Goal: Task Accomplishment & Management: Complete application form

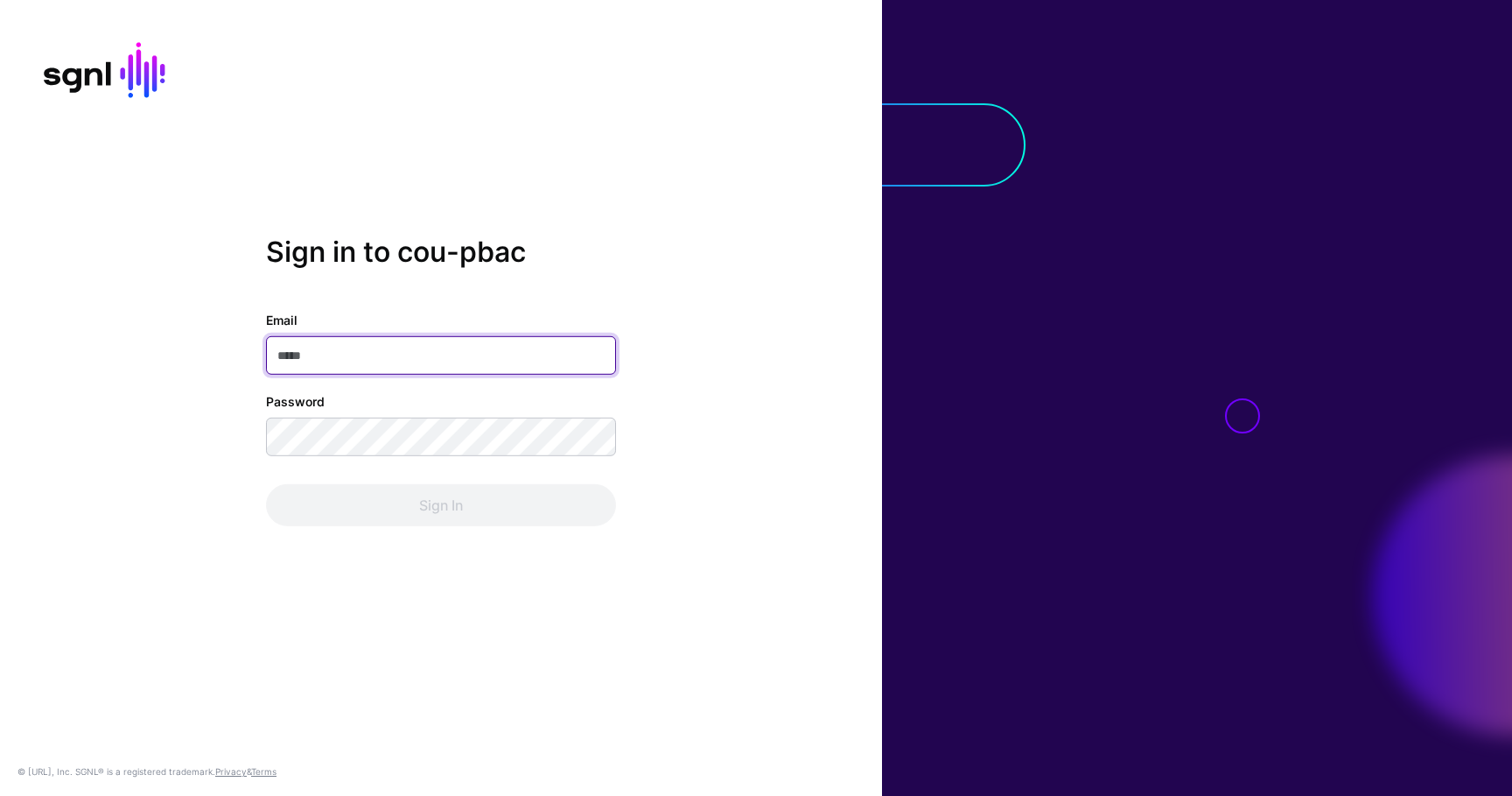
type input "**********"
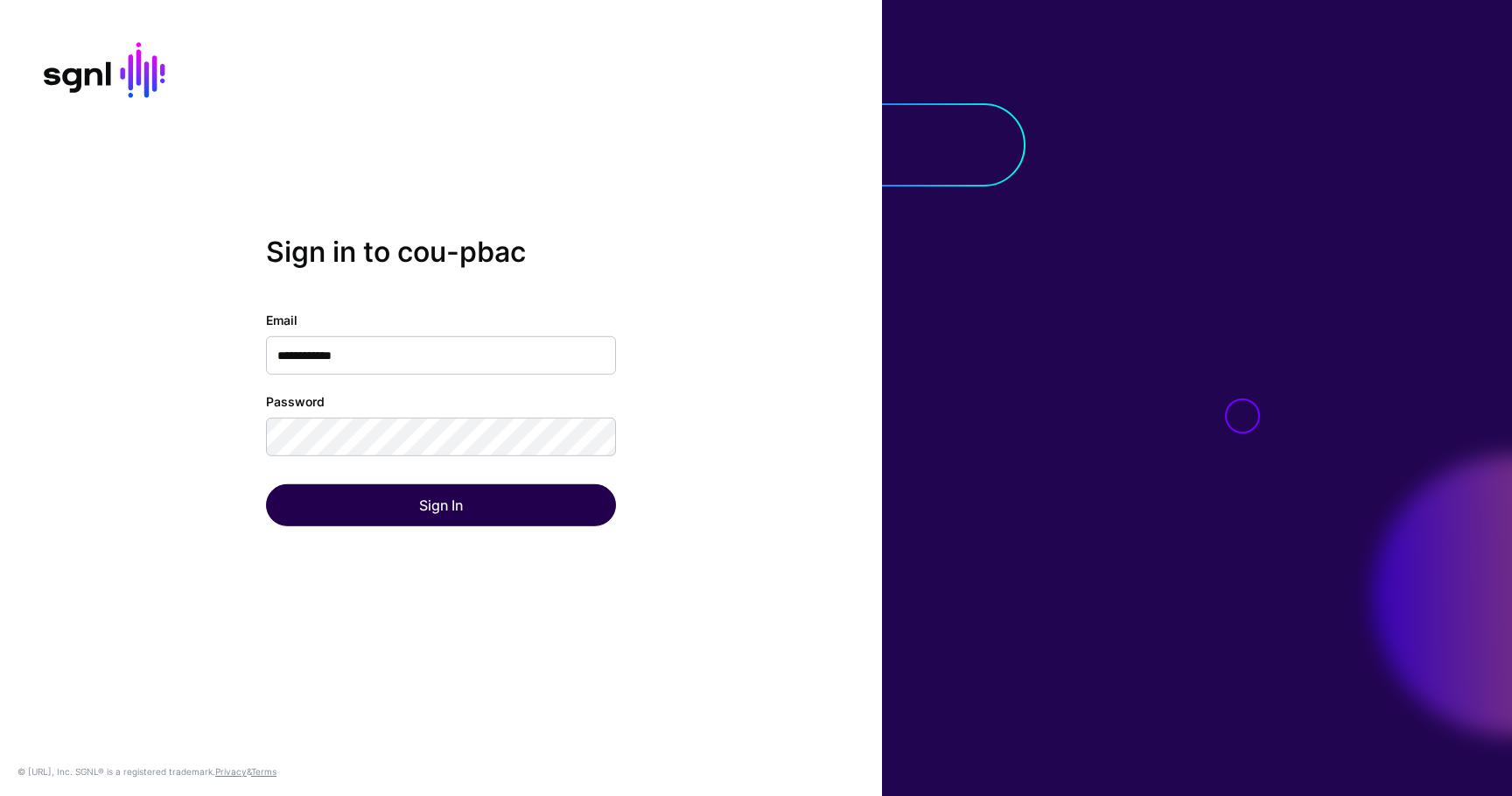
click at [503, 487] on div "Sign In" at bounding box center [441, 505] width 350 height 42
click at [503, 487] on button "Sign In" at bounding box center [441, 505] width 350 height 42
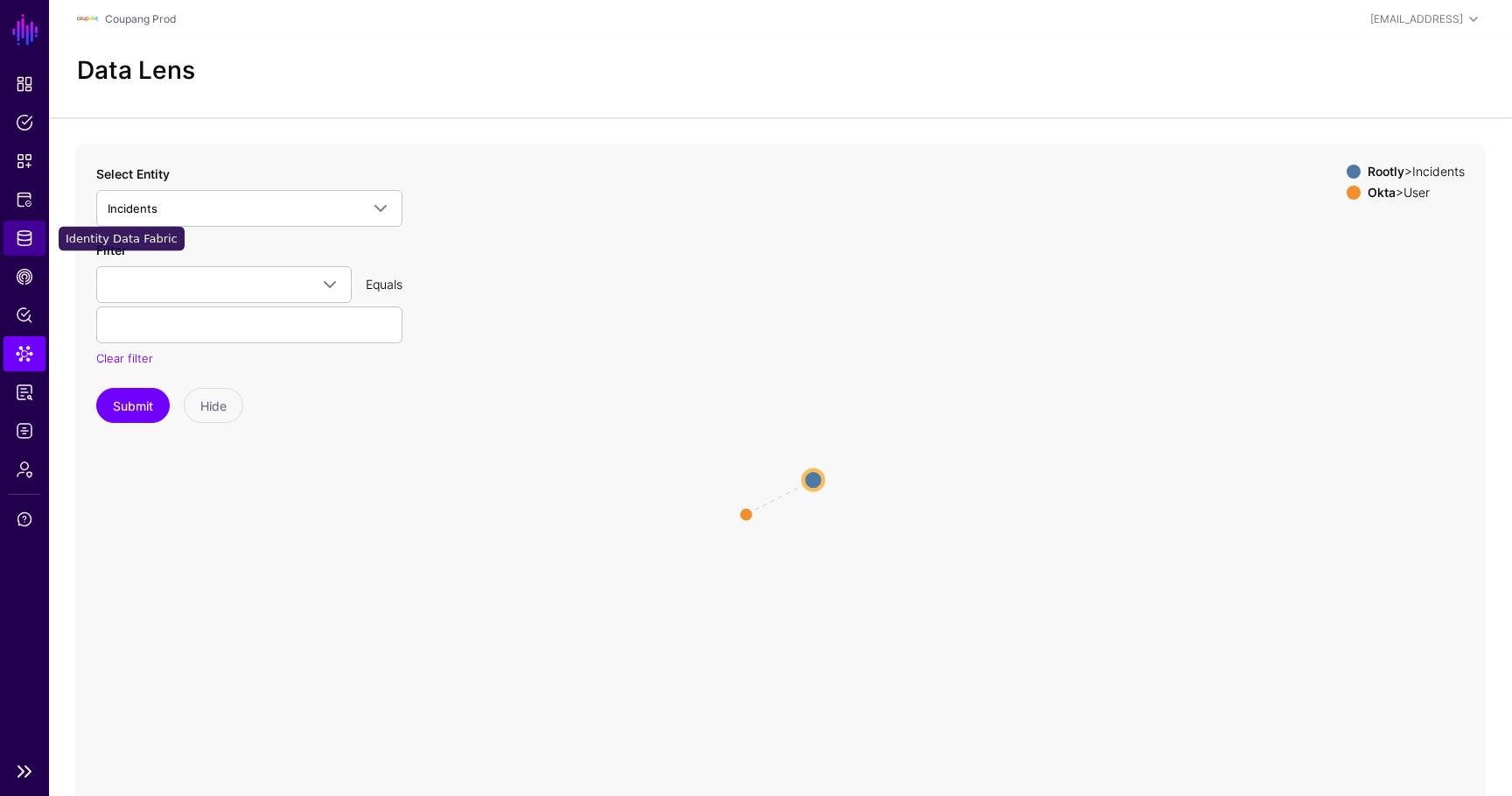
click at [16, 231] on span "Identity Data Fabric" at bounding box center [25, 238] width 18 height 18
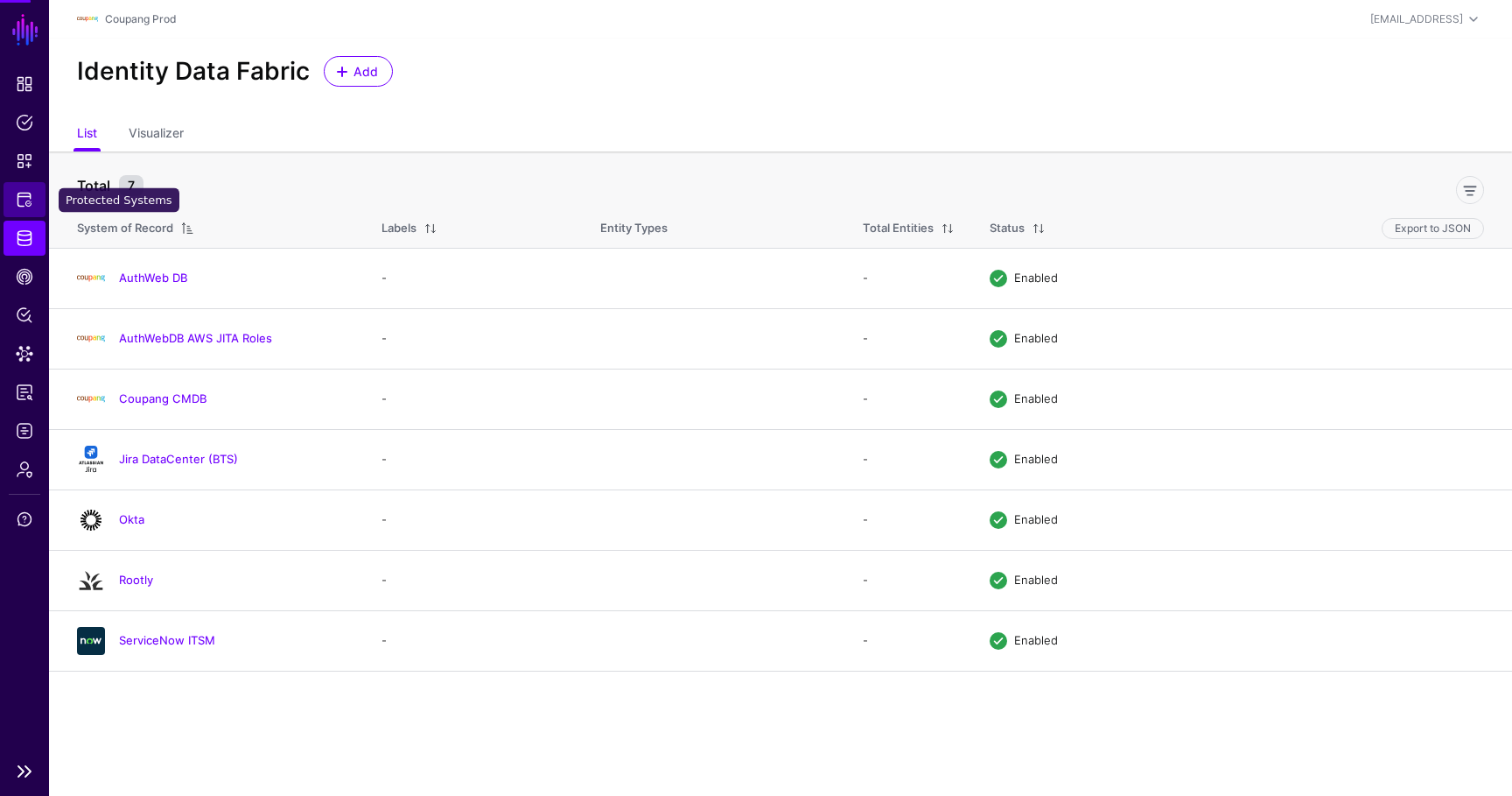
click at [17, 200] on span "Protected Systems" at bounding box center [25, 200] width 18 height 18
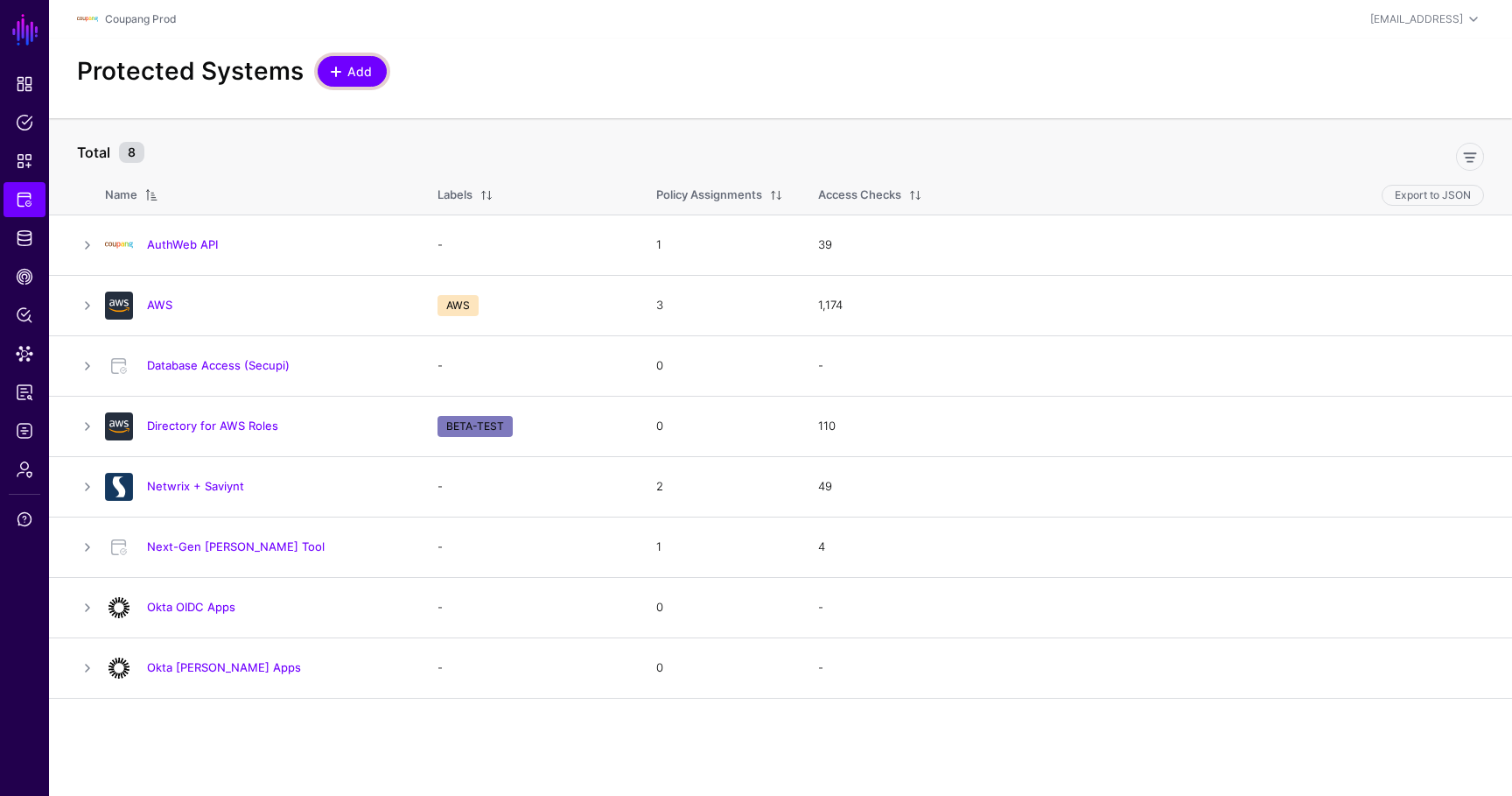
click at [329, 71] on span at bounding box center [336, 72] width 14 height 14
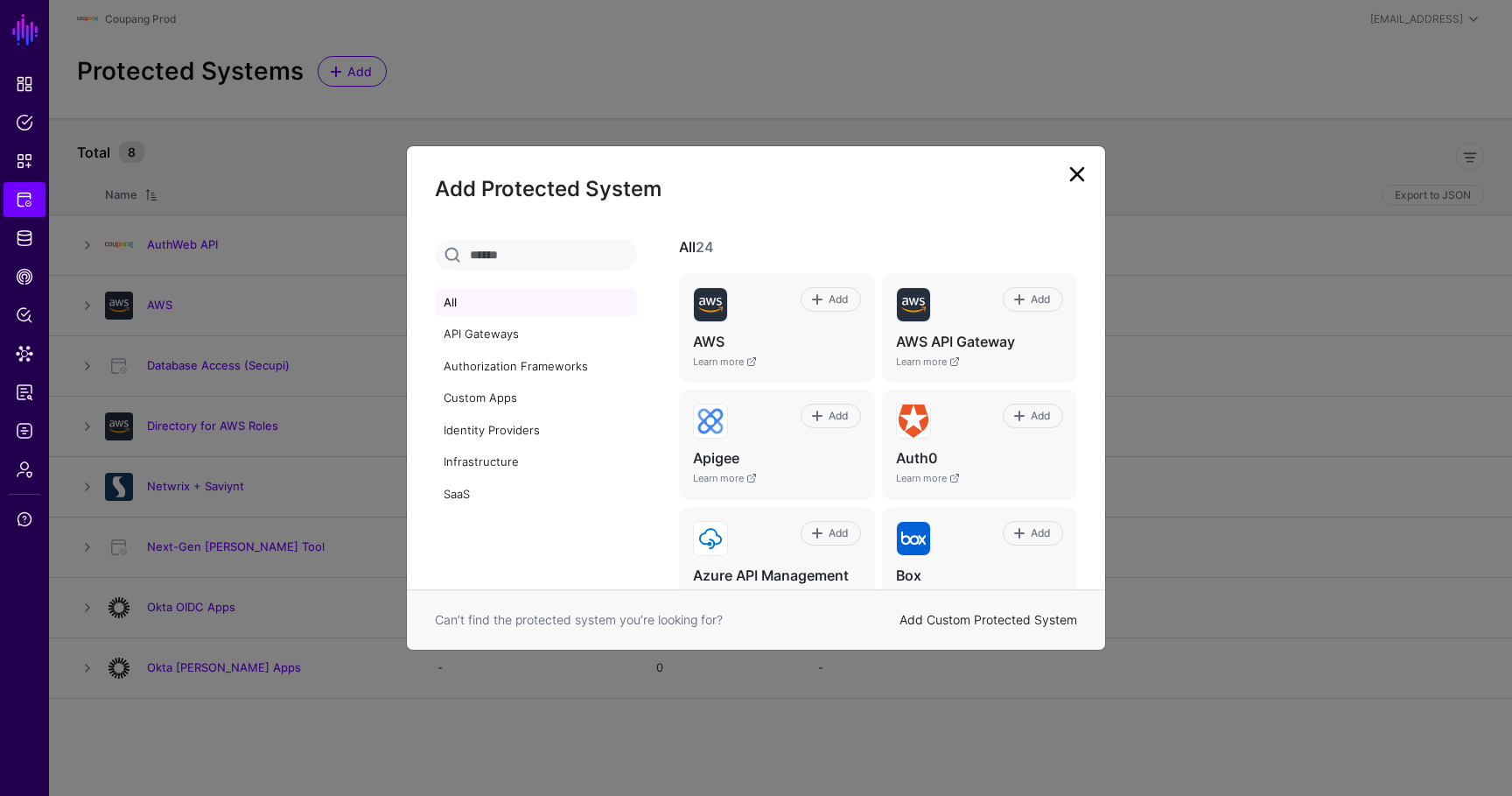
click at [974, 626] on link "Add Custom Protected System" at bounding box center [988, 619] width 178 height 15
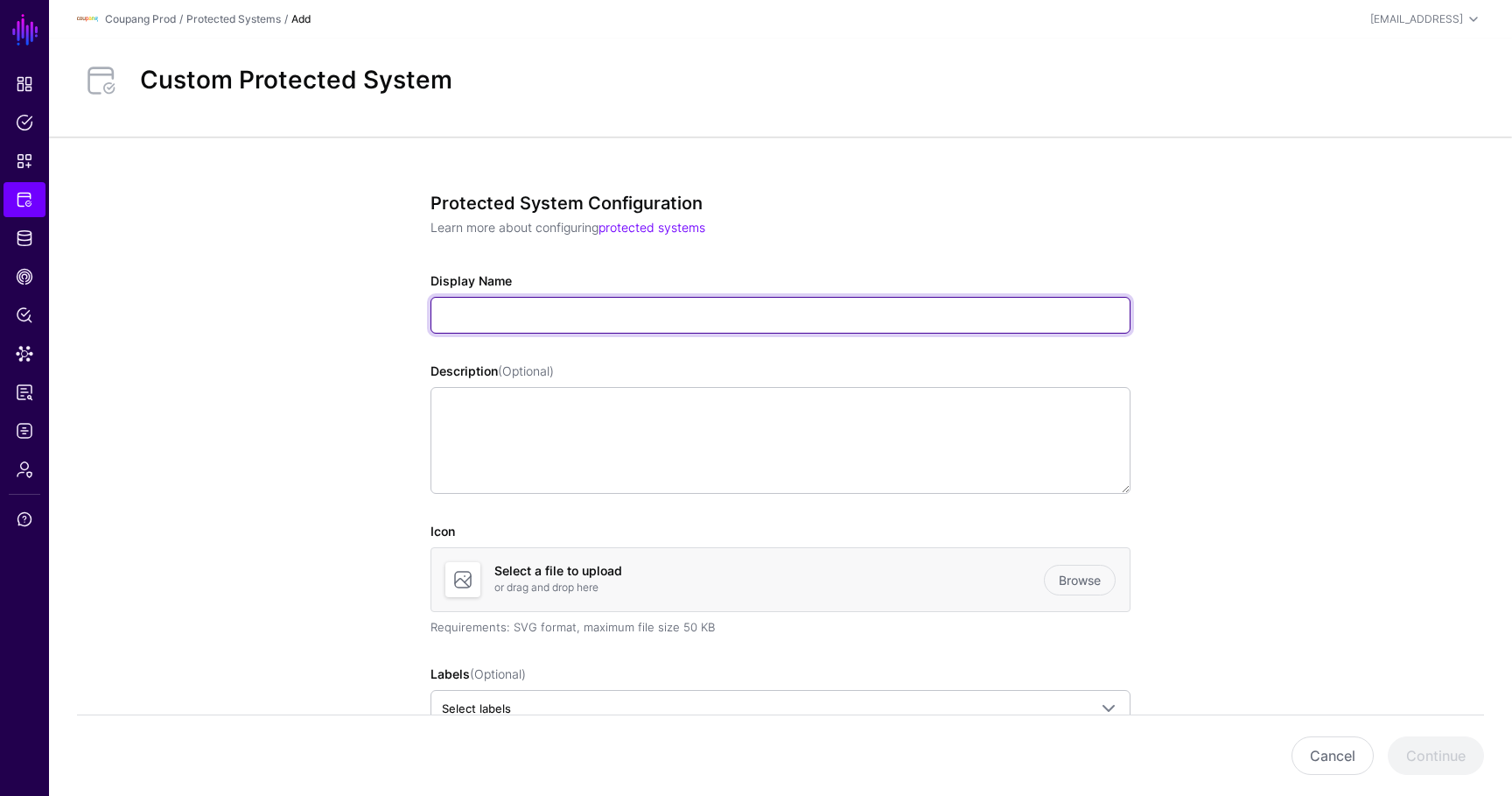
click at [470, 303] on input "Display Name" at bounding box center [780, 314] width 700 height 36
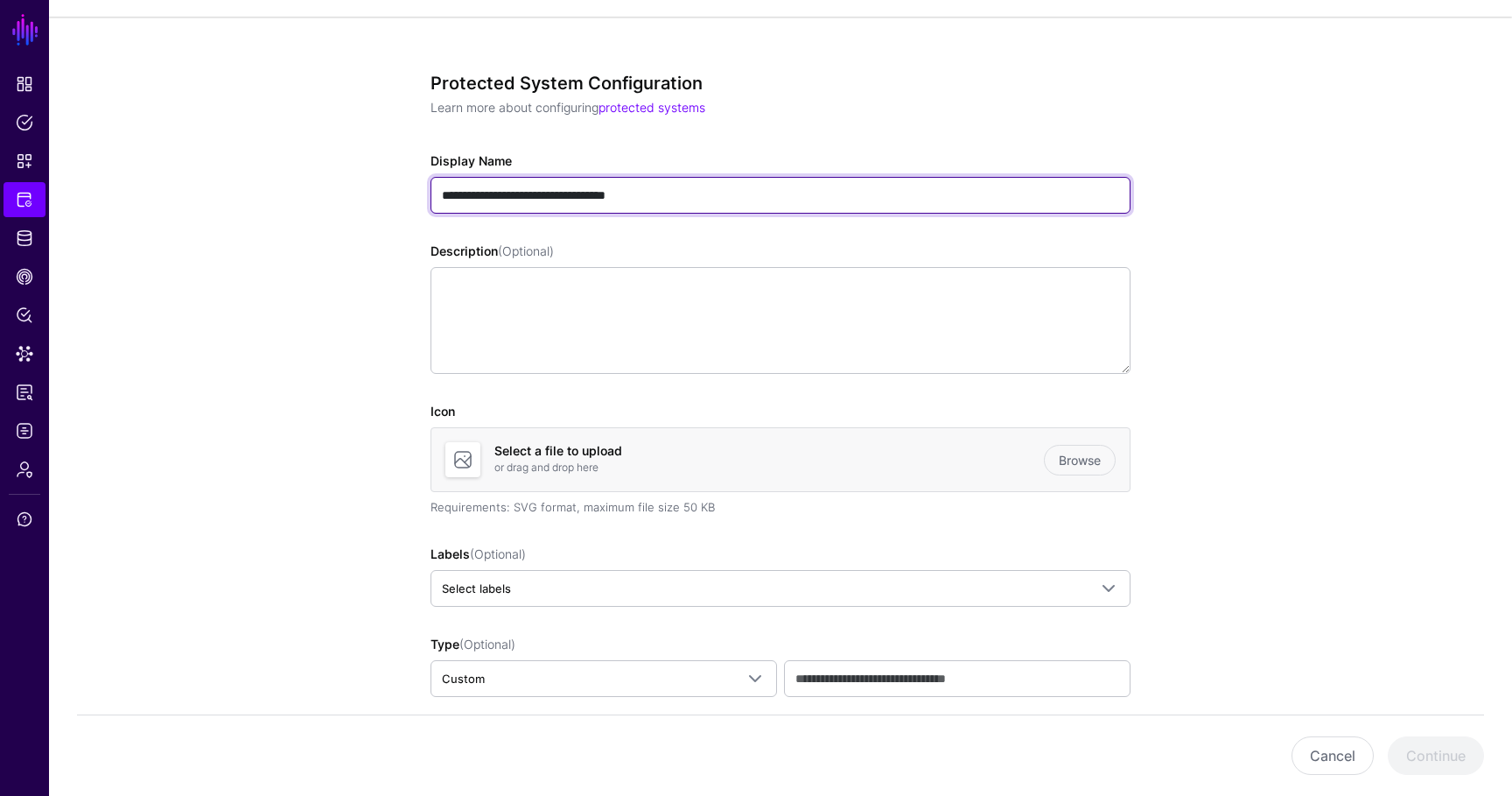
scroll to position [270, 0]
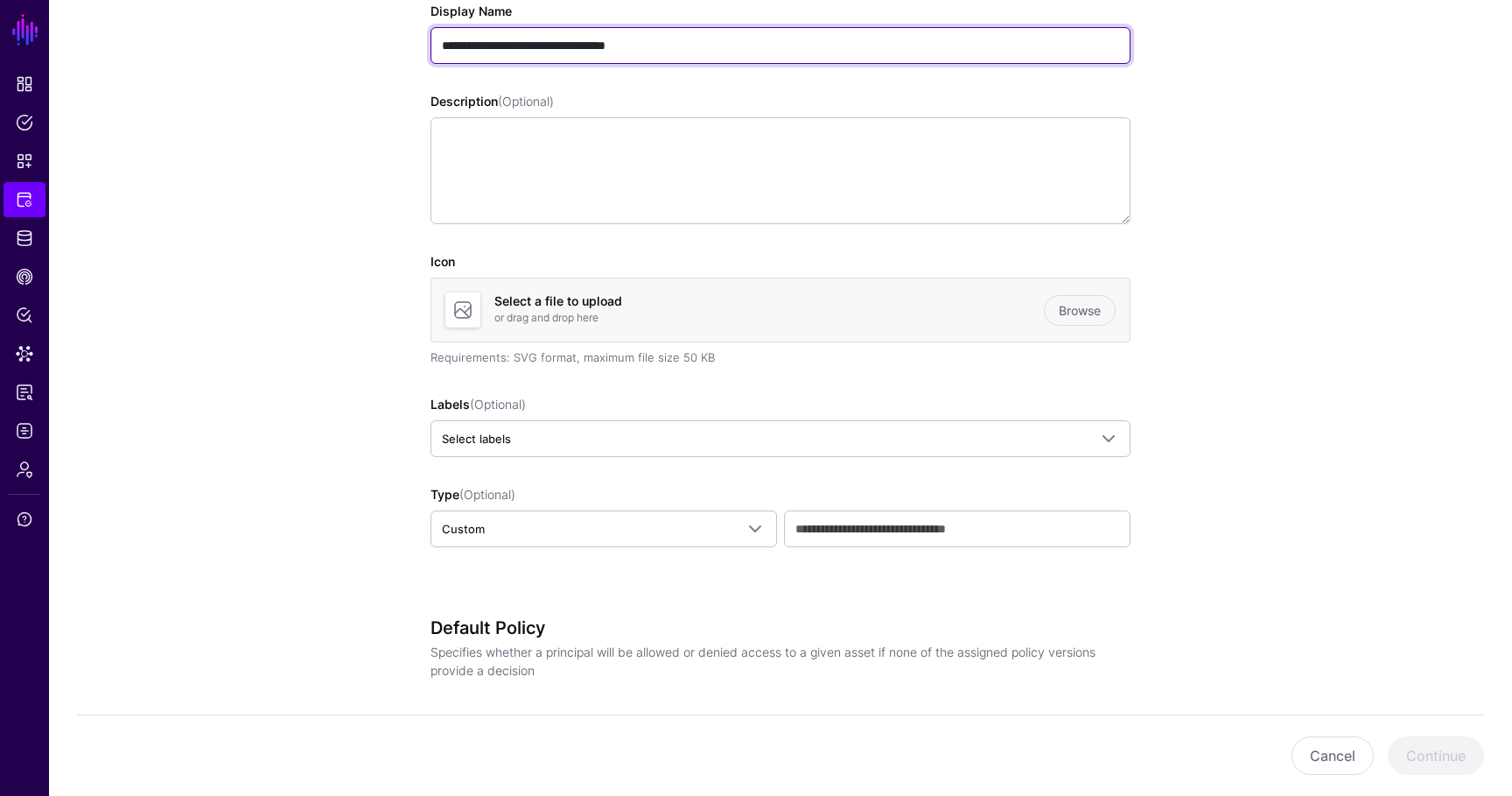
type input "**********"
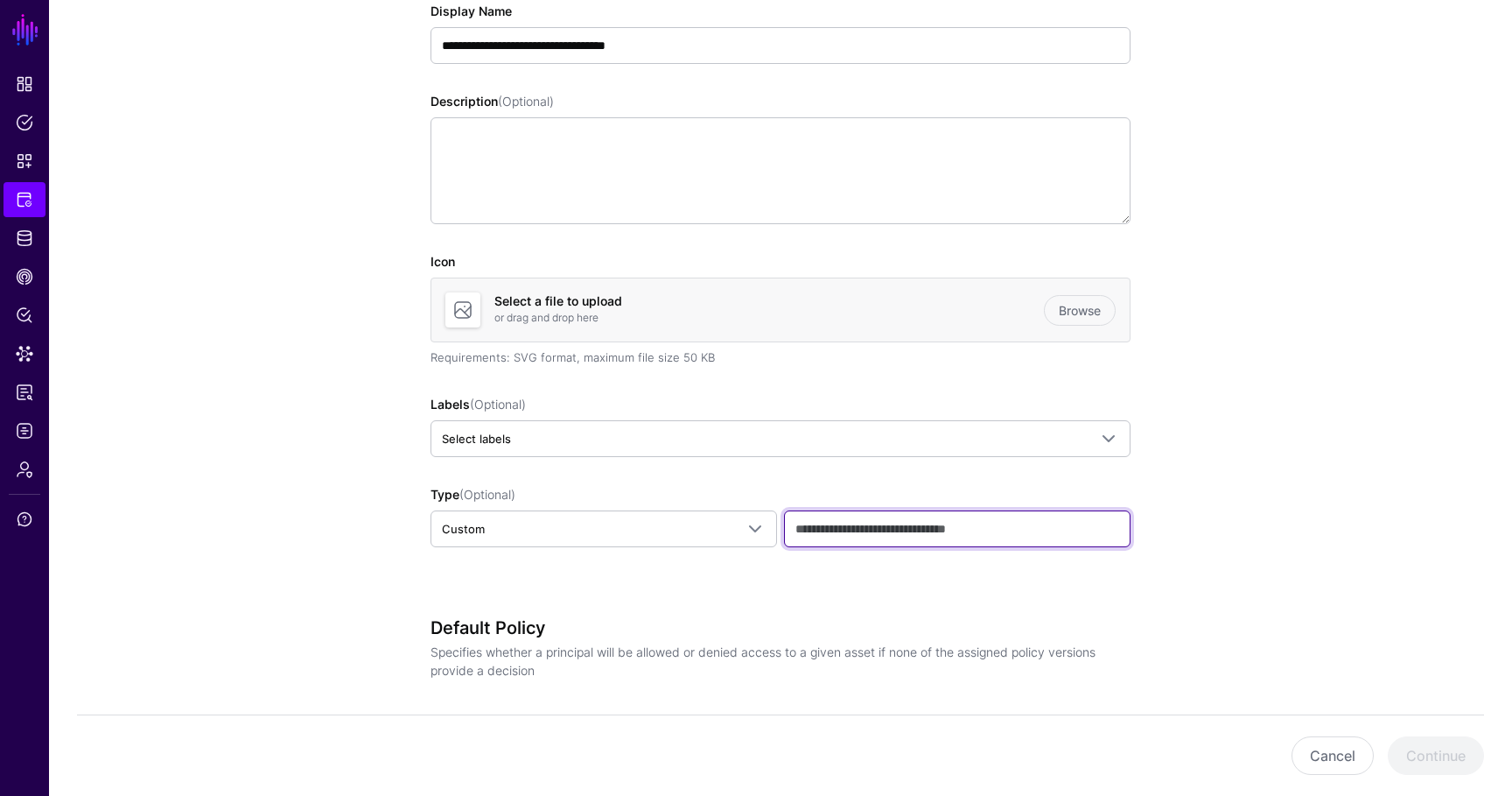
click at [809, 528] on input "text" at bounding box center [957, 529] width 346 height 36
type input "**********"
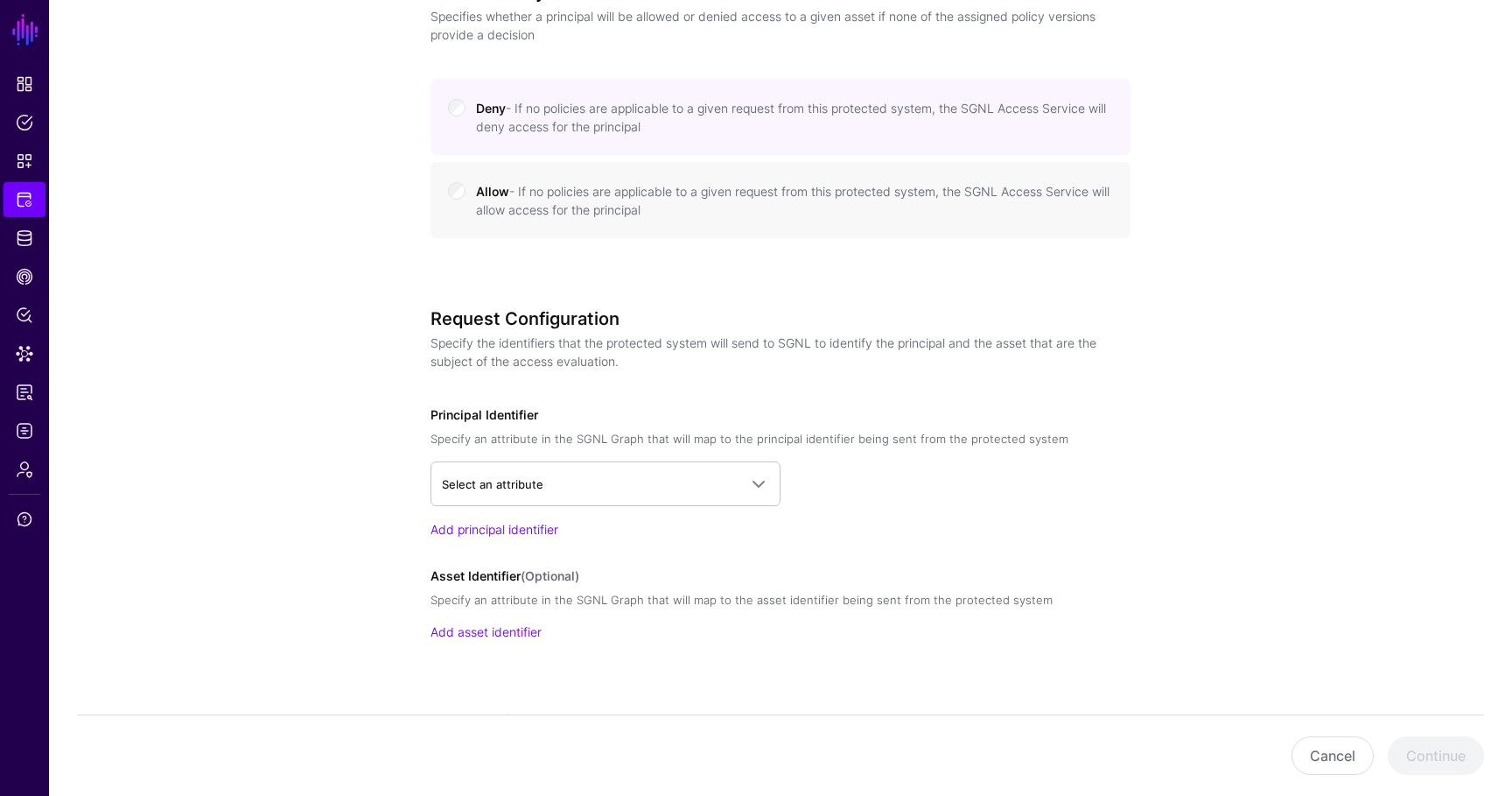
scroll to position [906, 0]
click at [690, 196] on small "- If no policies are applicable to a given request from this protected system, …" at bounding box center [793, 199] width 634 height 33
click at [671, 458] on div "Principal Identifier Specify an attribute in the SGNL Graph that will map to th…" at bounding box center [780, 471] width 700 height 133
click at [669, 487] on span "Select an attribute" at bounding box center [590, 483] width 296 height 20
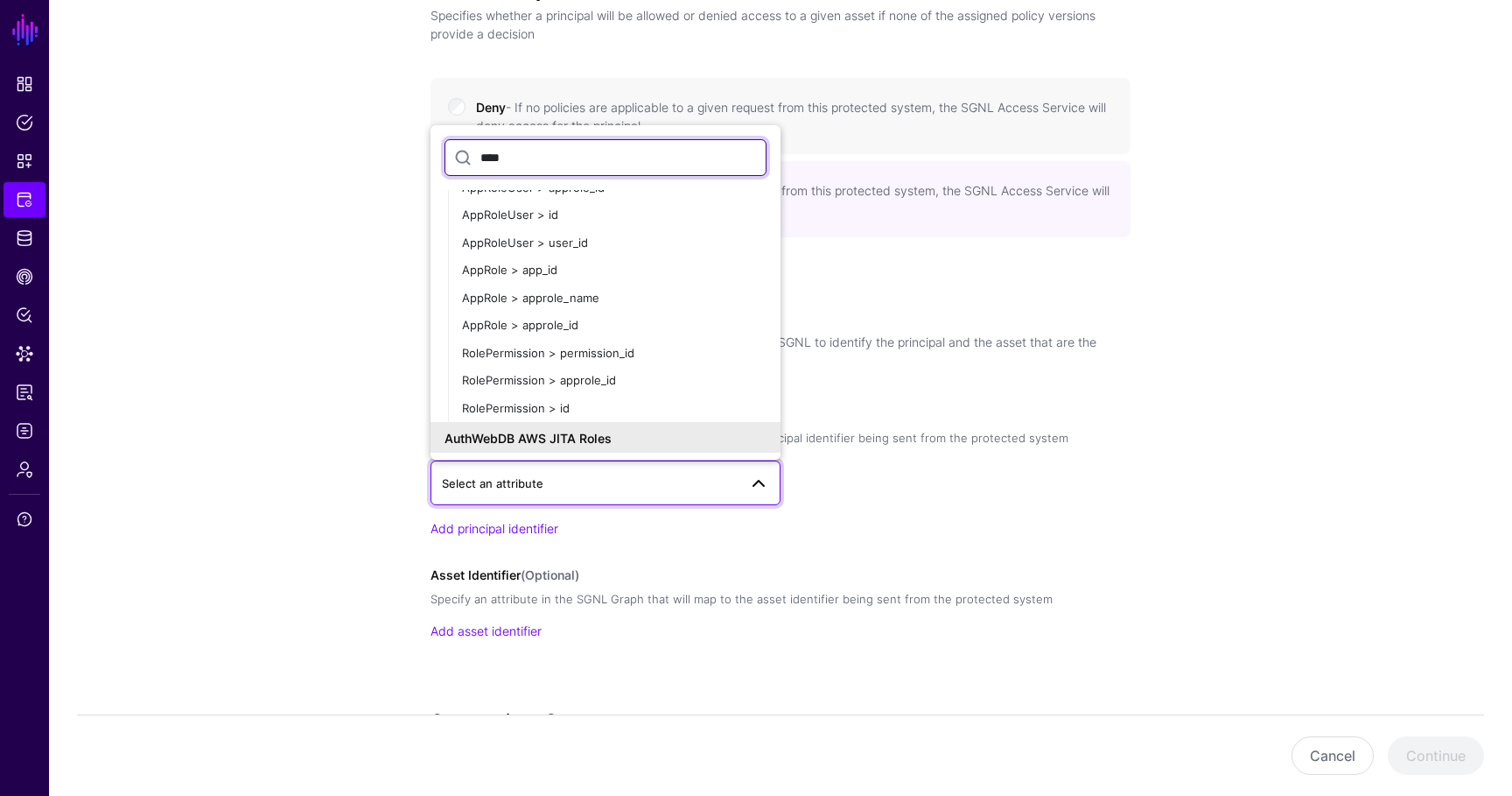
scroll to position [160, 0]
type input "****"
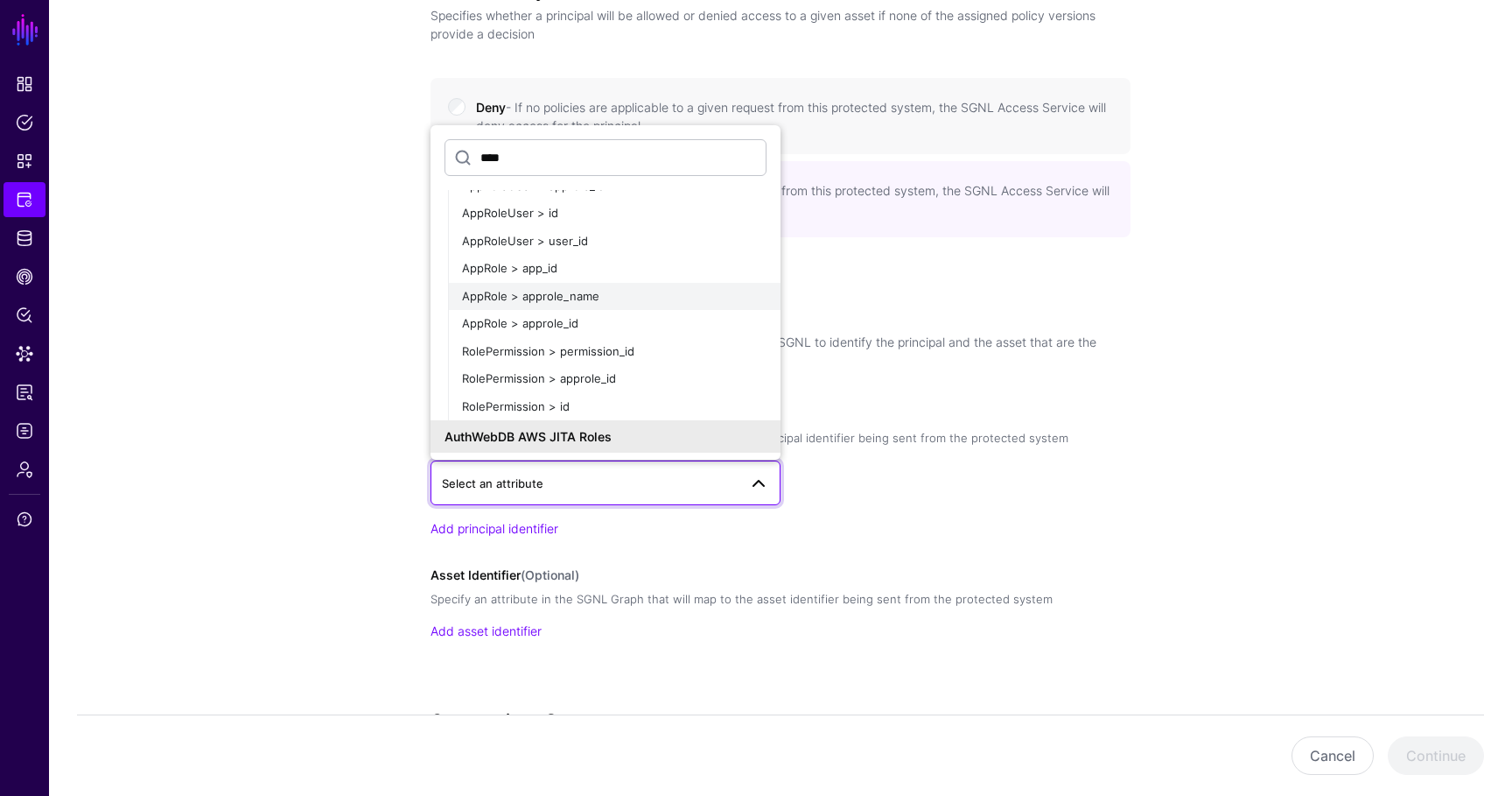
click at [599, 295] on div "AppRole > approle_name" at bounding box center [614, 297] width 305 height 18
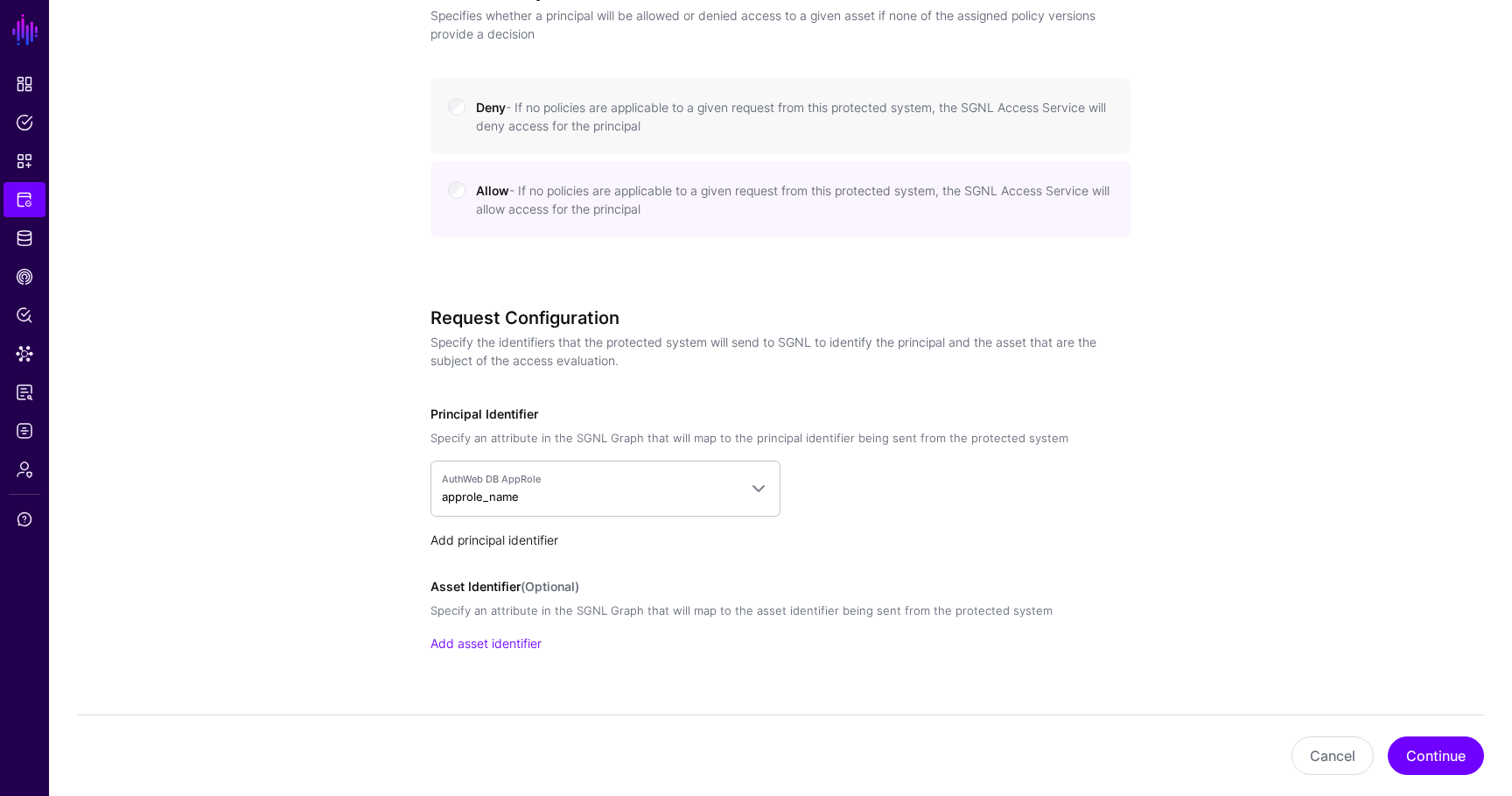
click at [518, 533] on link "Add principal identifier" at bounding box center [495, 539] width 128 height 15
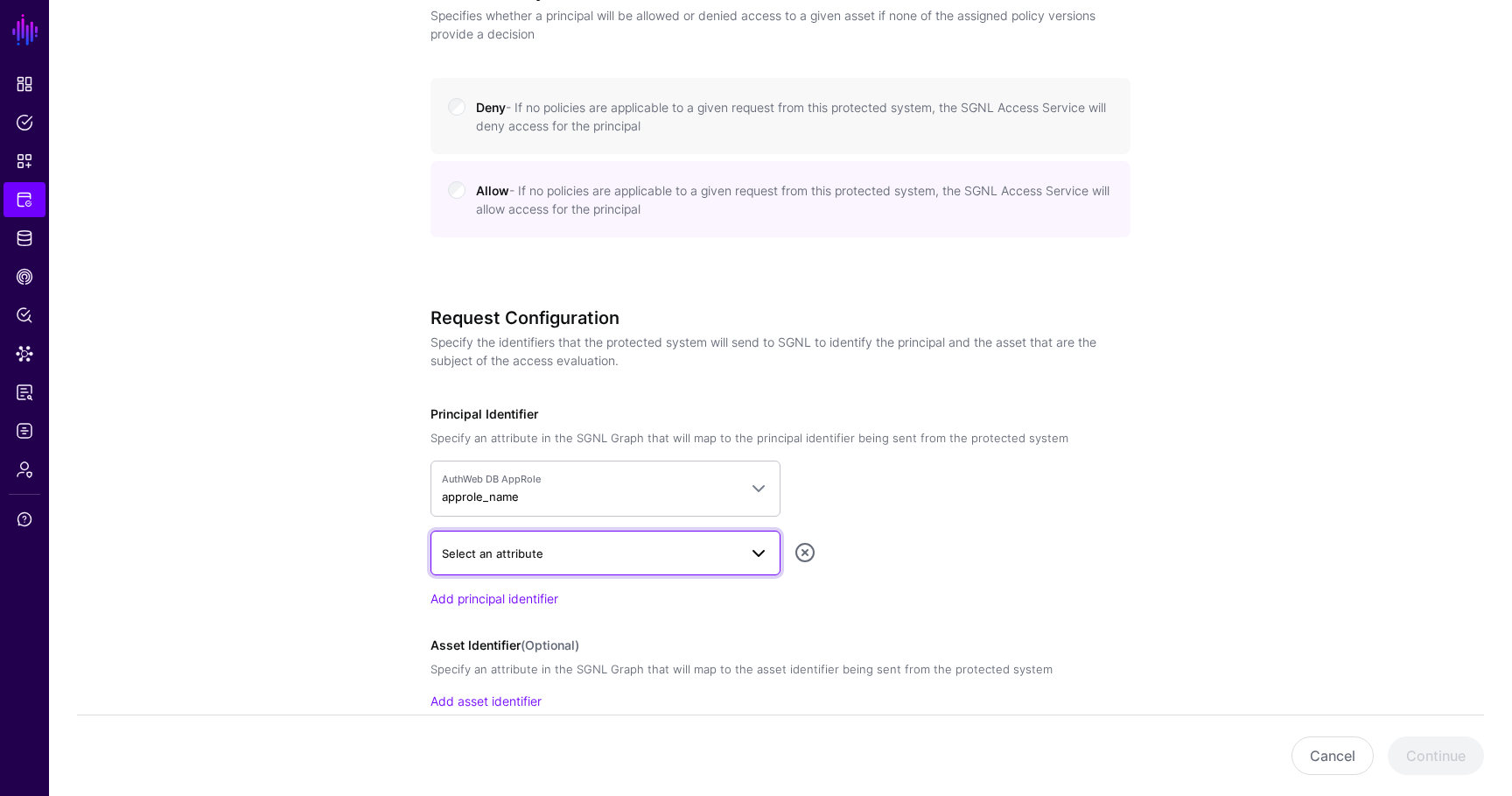
click at [564, 553] on span "Select an attribute" at bounding box center [590, 553] width 296 height 20
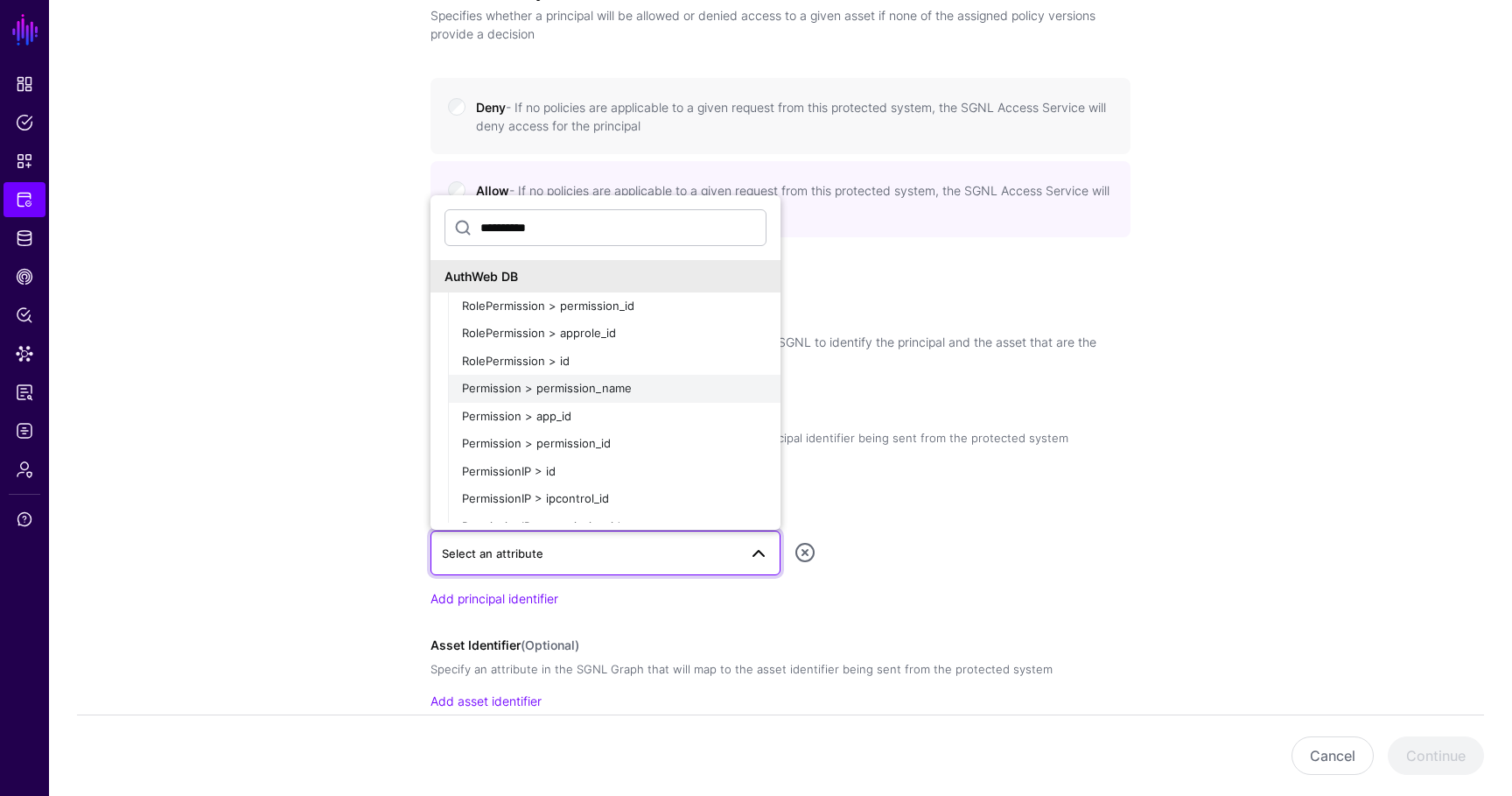
type input "**********"
click at [624, 394] on div "Permission > permission_name" at bounding box center [614, 389] width 305 height 18
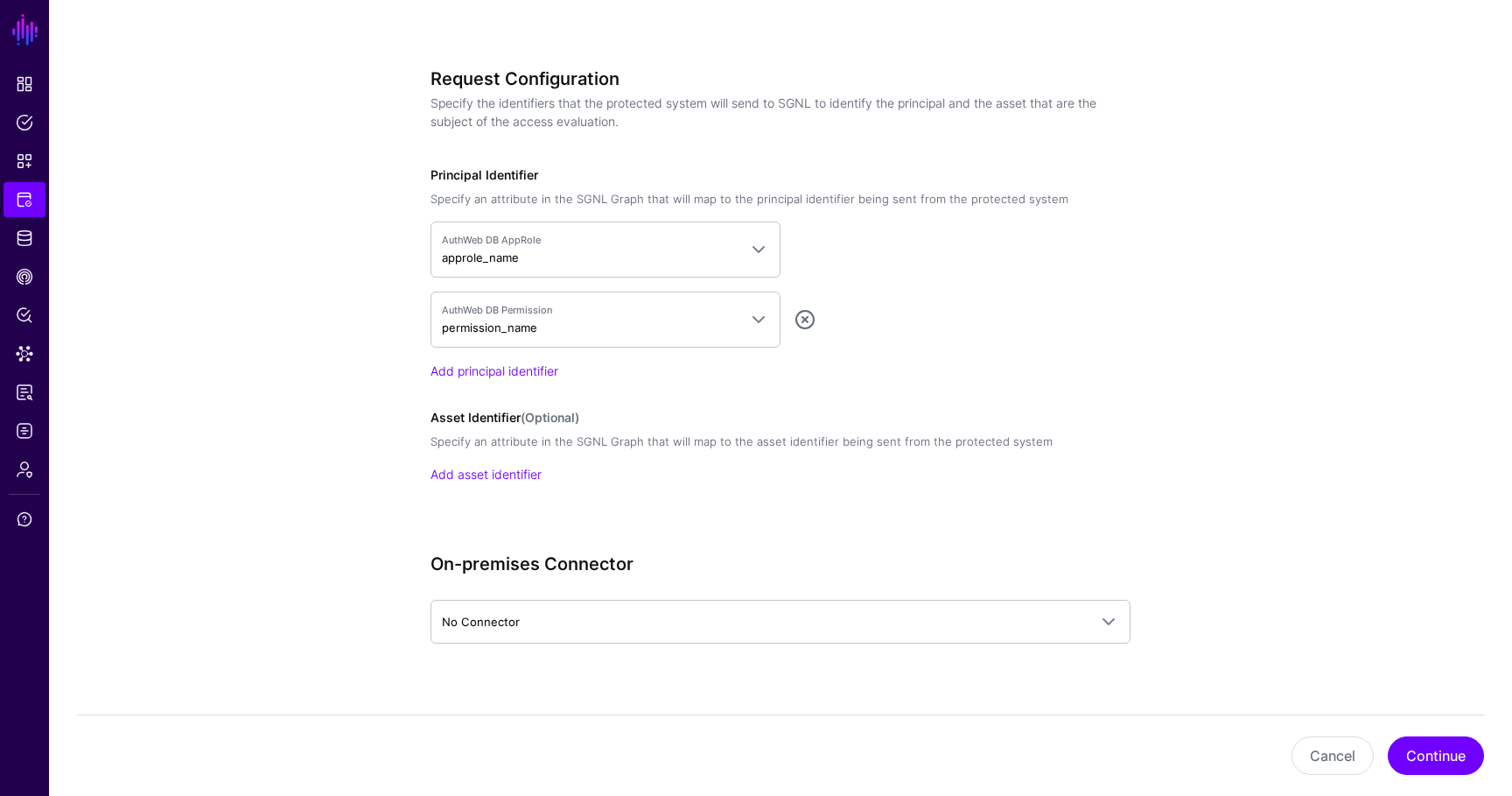
scroll to position [1174, 0]
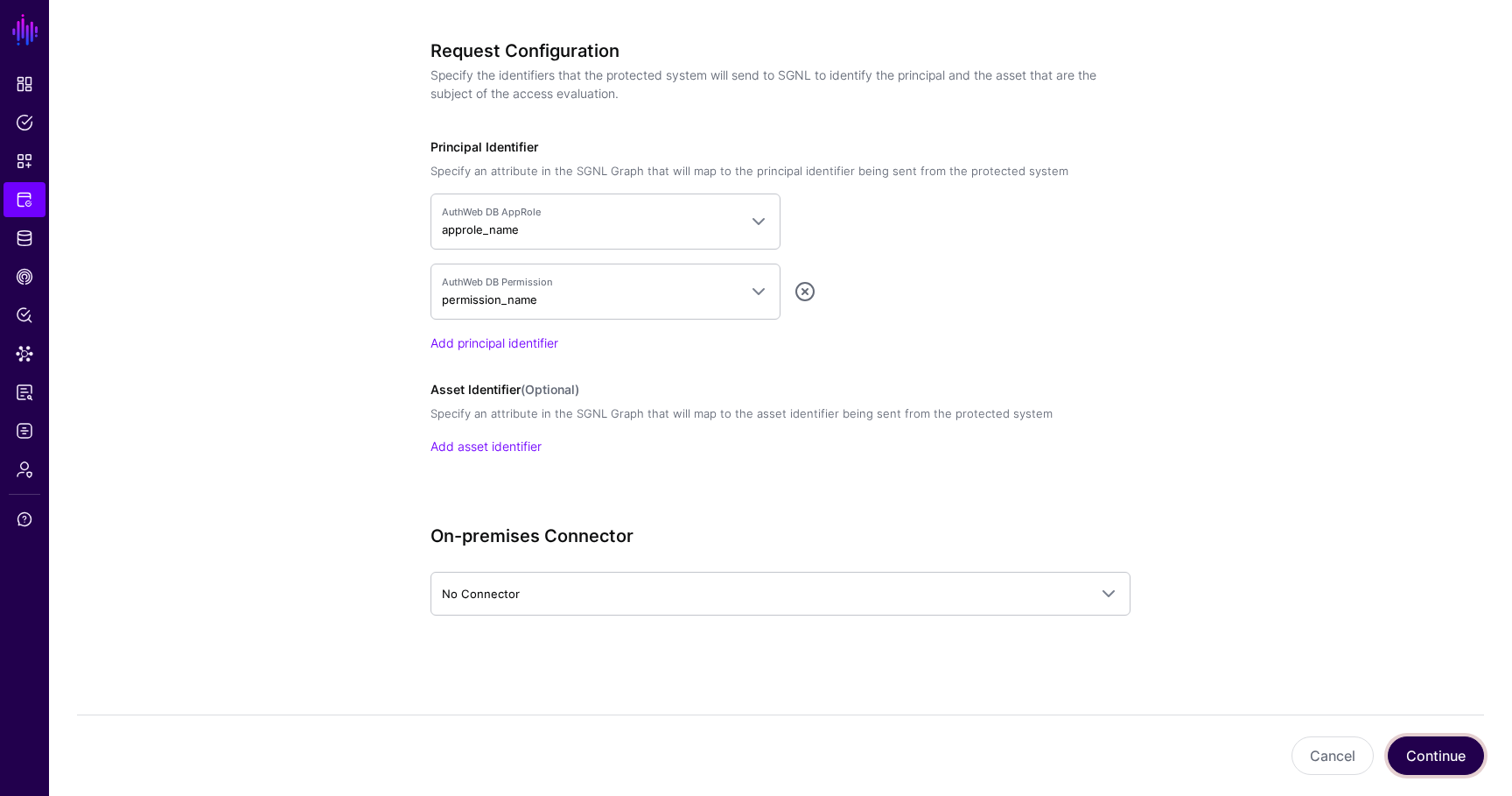
click at [1462, 760] on button "Continue" at bounding box center [1436, 755] width 96 height 38
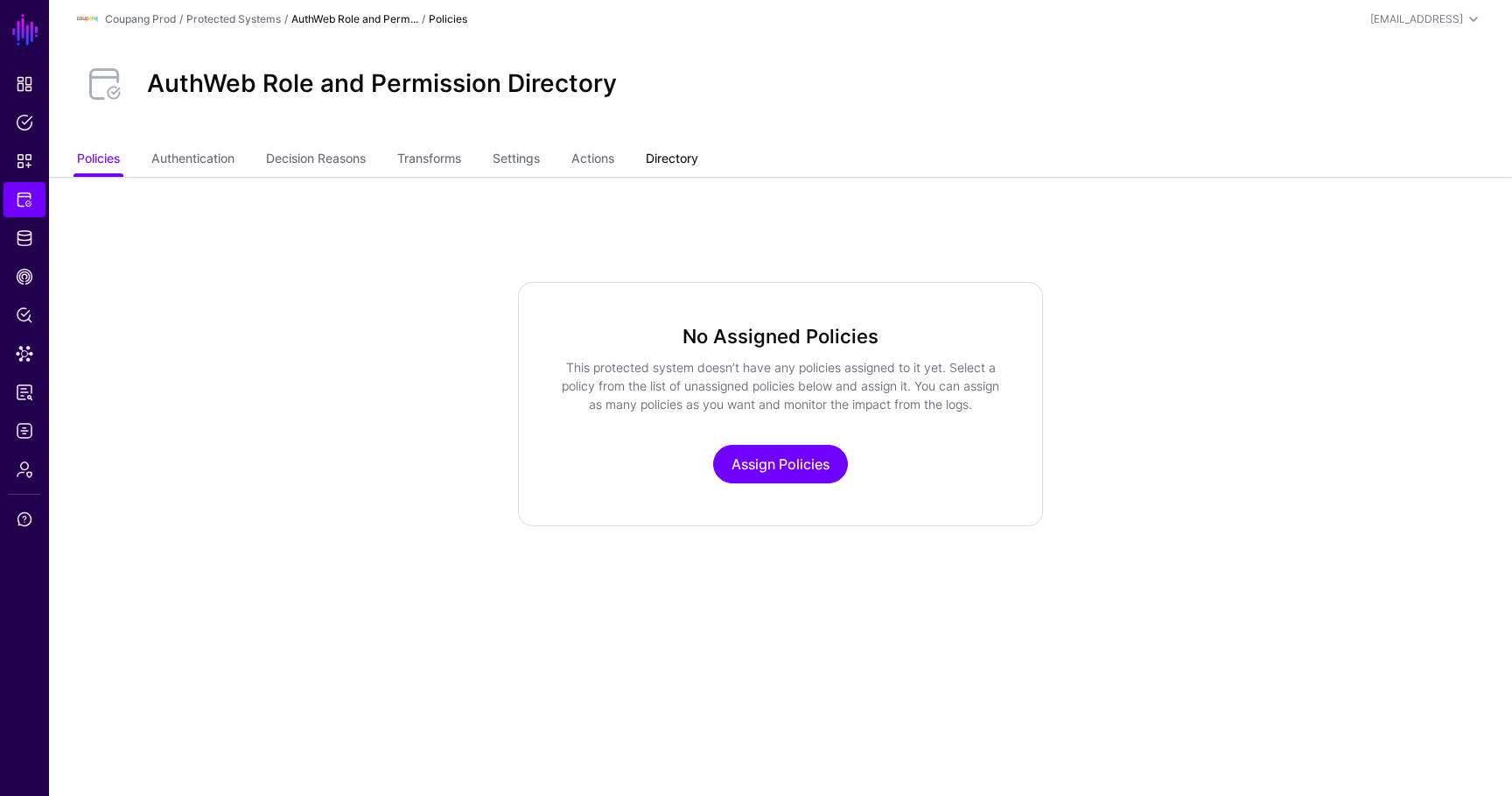
click at [672, 163] on link "Directory" at bounding box center [671, 160] width 52 height 33
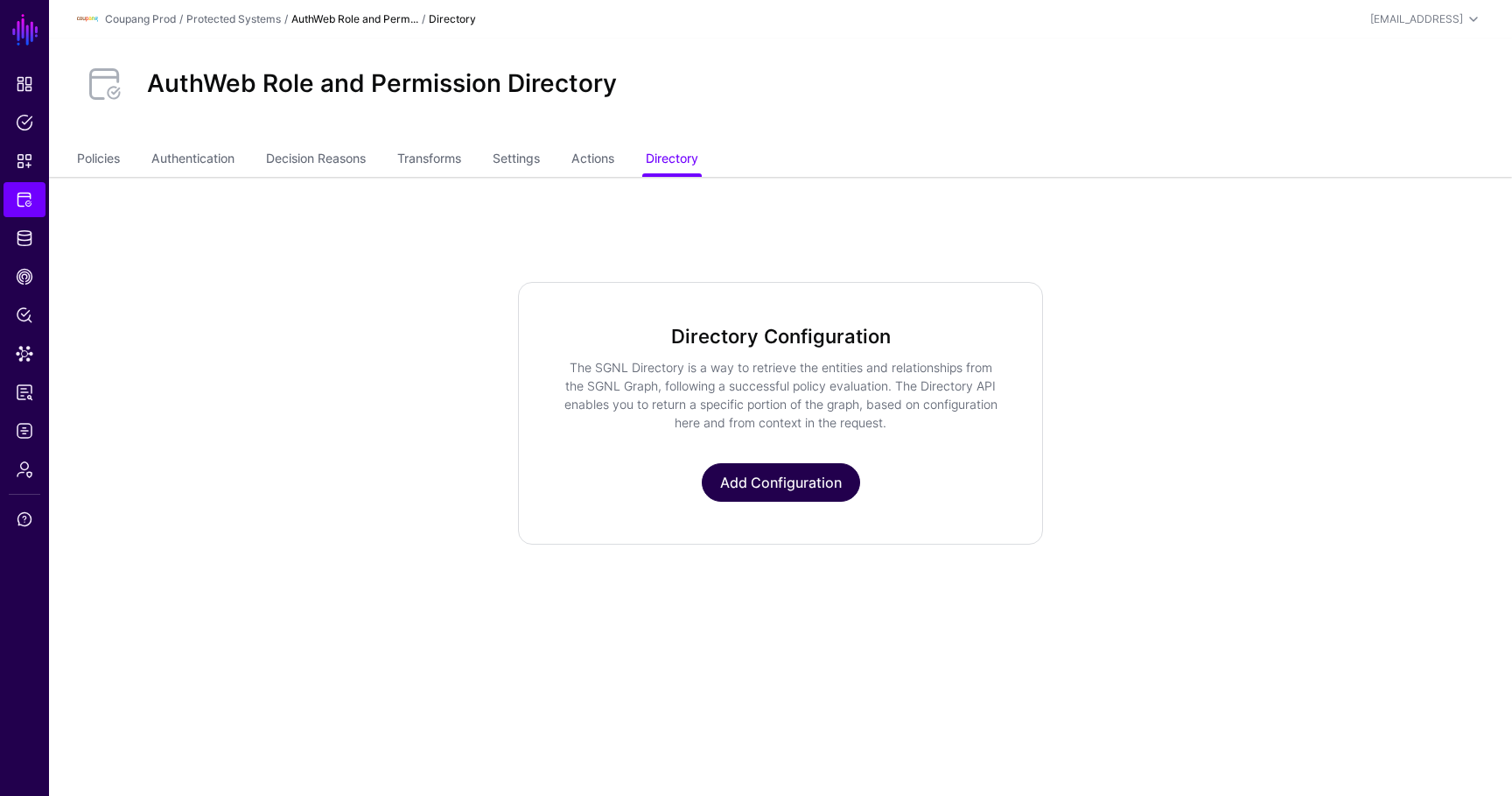
click at [775, 492] on link "Add Configuration" at bounding box center [780, 482] width 158 height 38
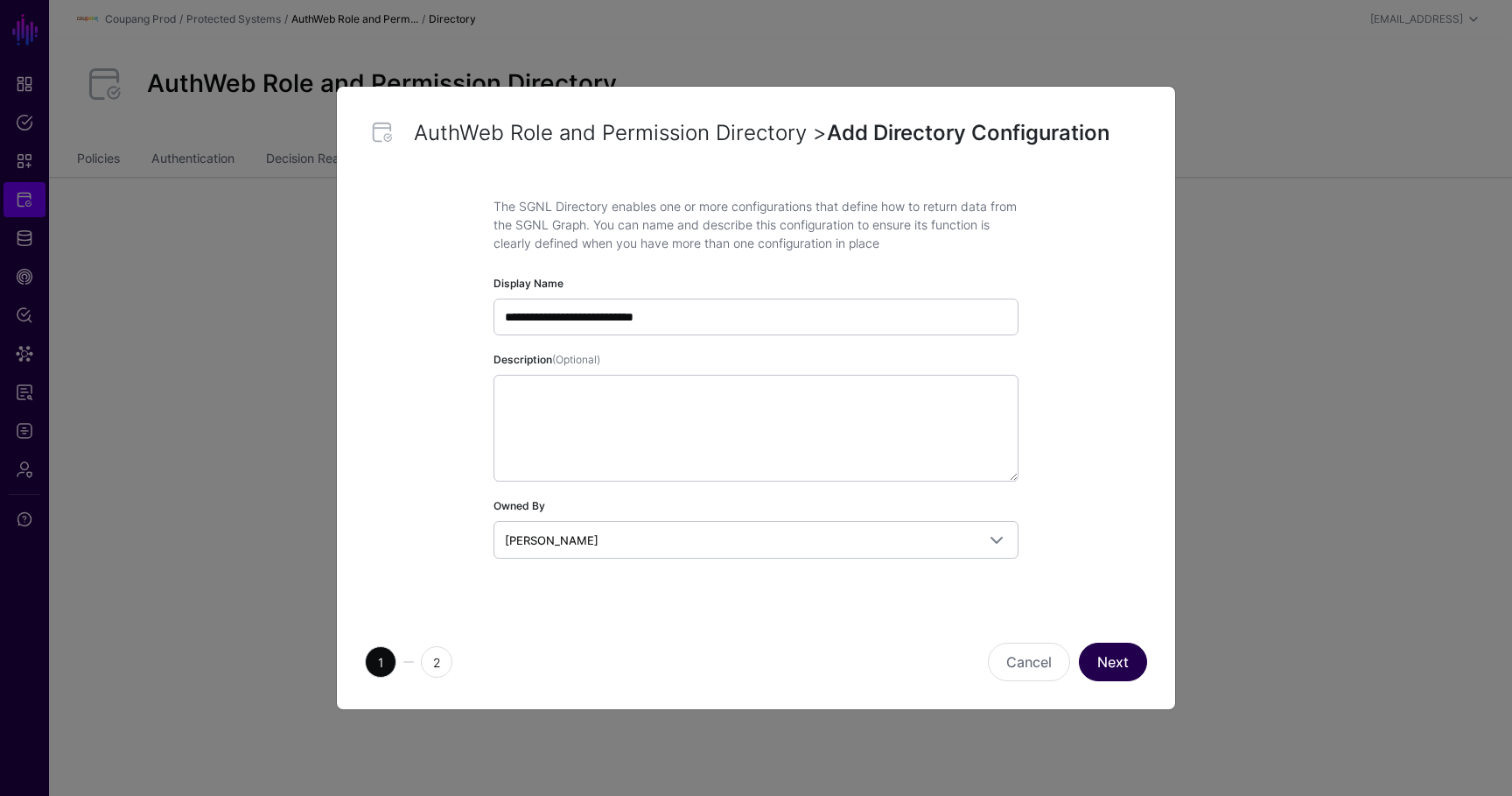
type input "**********"
click at [1104, 657] on button "Next" at bounding box center [1112, 661] width 68 height 38
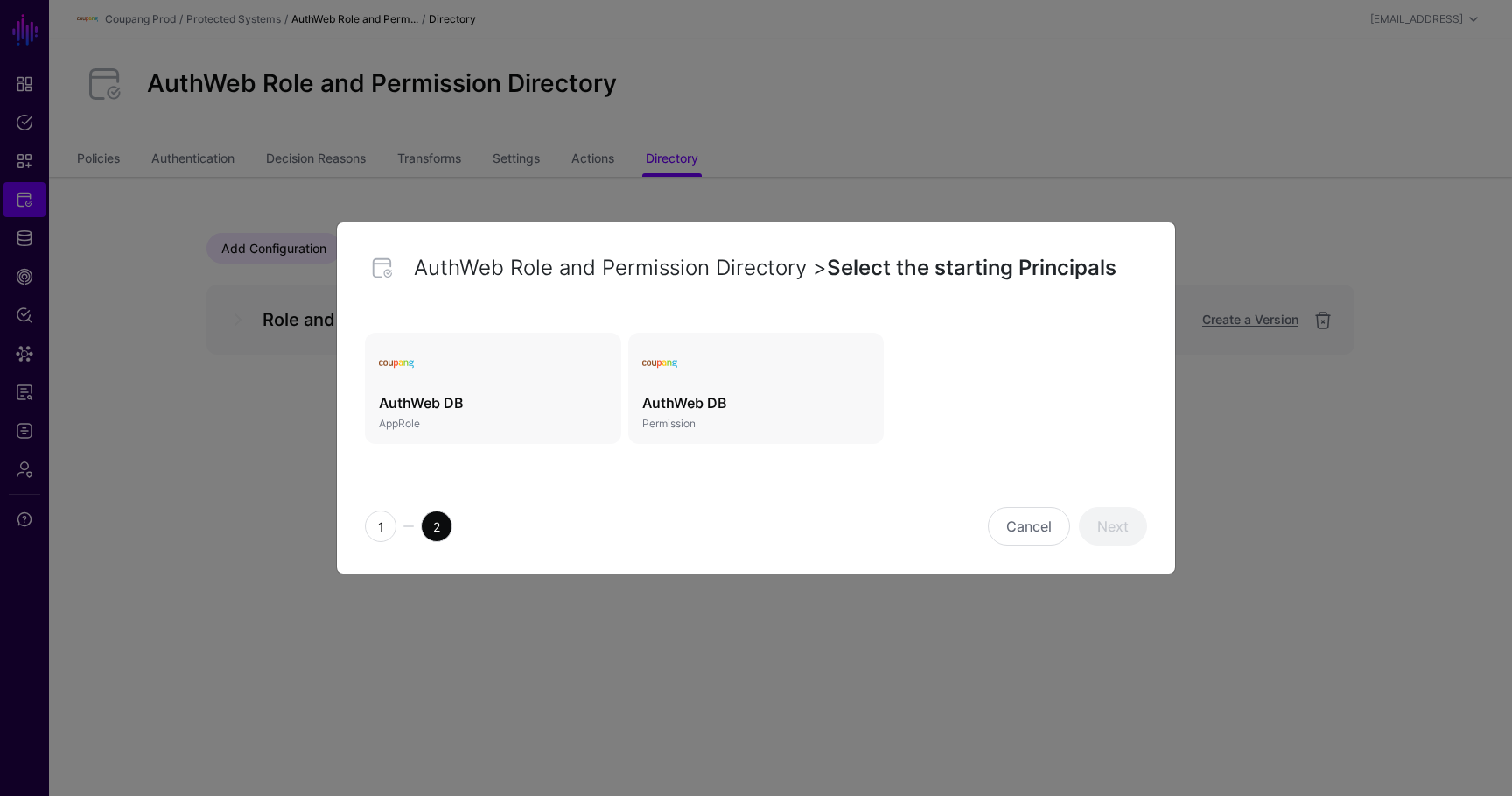
click at [474, 389] on link "AuthWeb DB AppRole" at bounding box center [493, 389] width 257 height 112
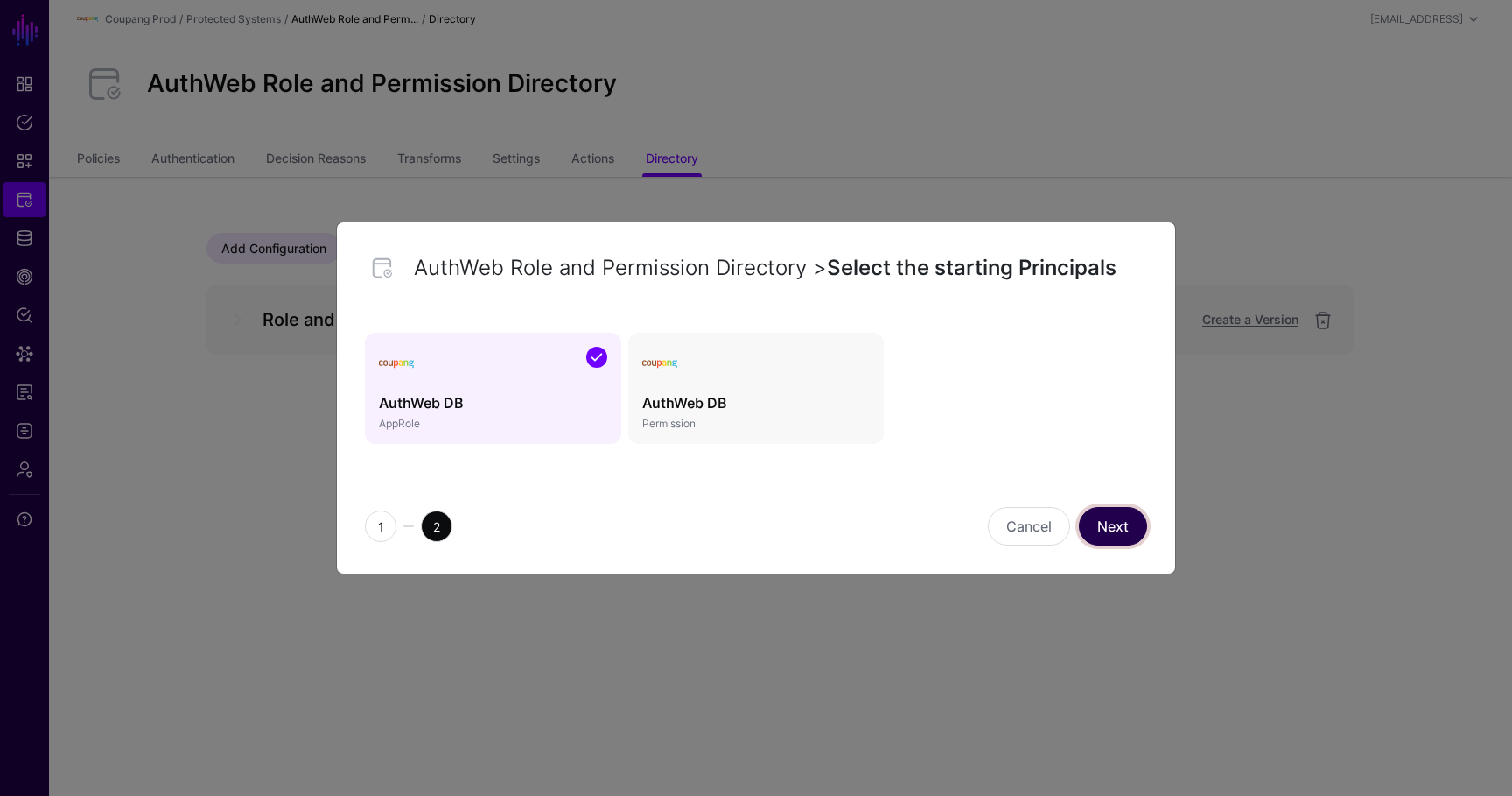
click at [1108, 514] on link "Next" at bounding box center [1112, 526] width 68 height 38
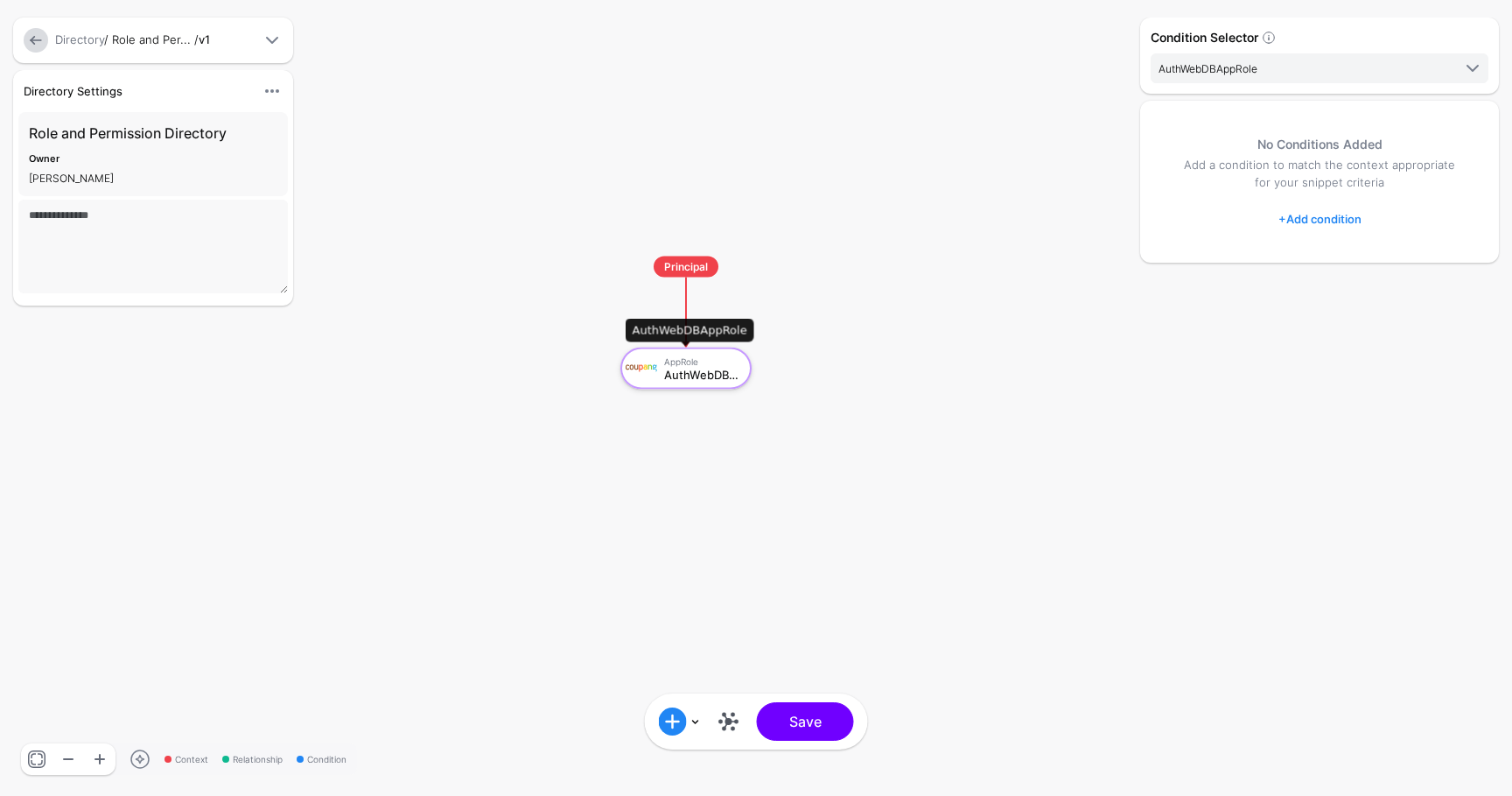
click at [724, 379] on div "AuthWebDBAppRole" at bounding box center [701, 374] width 75 height 12
click at [726, 721] on link at bounding box center [729, 721] width 28 height 28
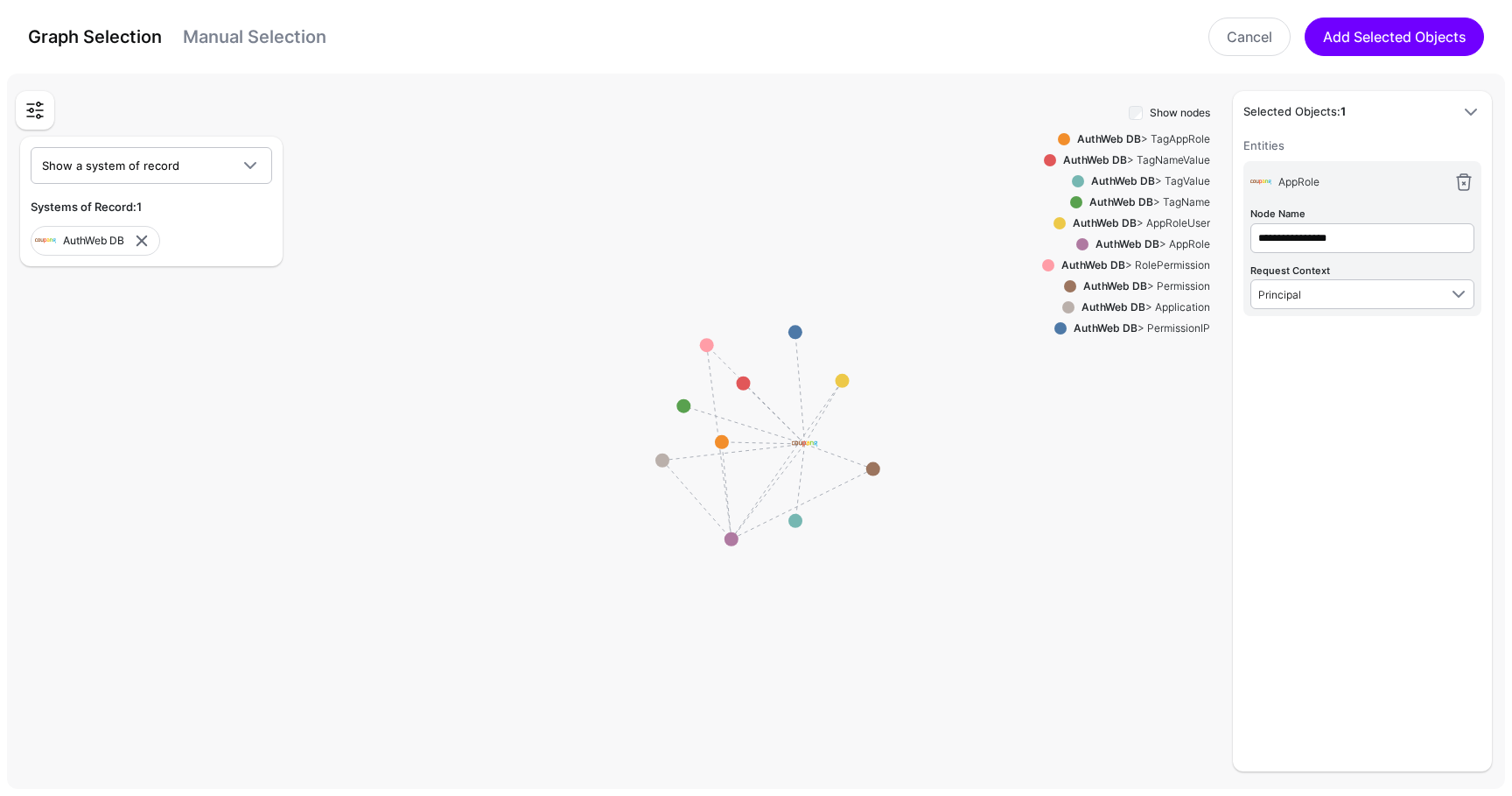
click at [1183, 289] on div "AuthWeb DB > Permission" at bounding box center [1143, 286] width 134 height 16
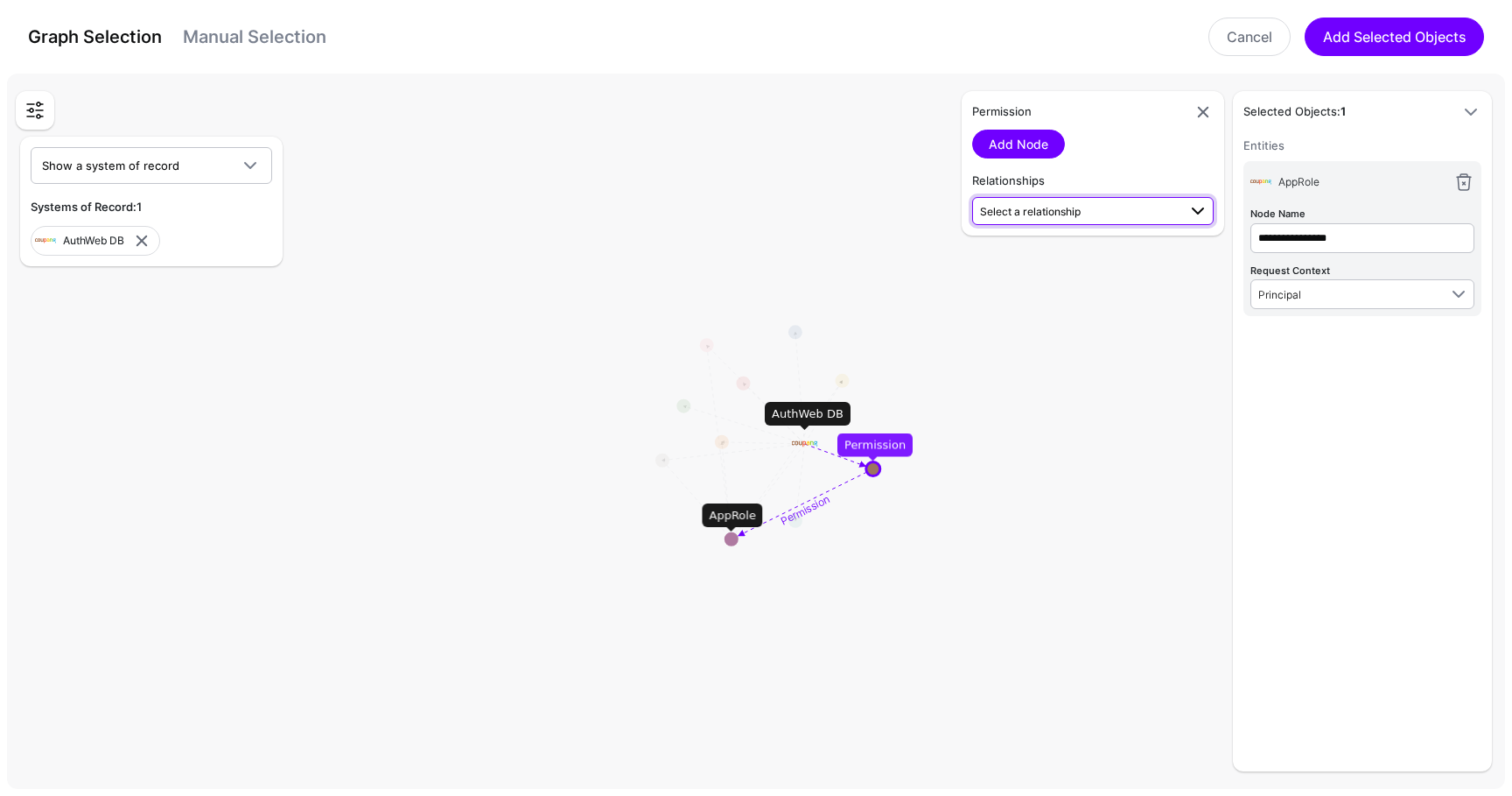
click at [1057, 202] on span "Select a relationship" at bounding box center [1079, 211] width 197 height 19
click at [1059, 272] on span "Permission (AuthWeb DB) - AppRole (AuthWeb DB)" at bounding box center [1093, 275] width 213 height 29
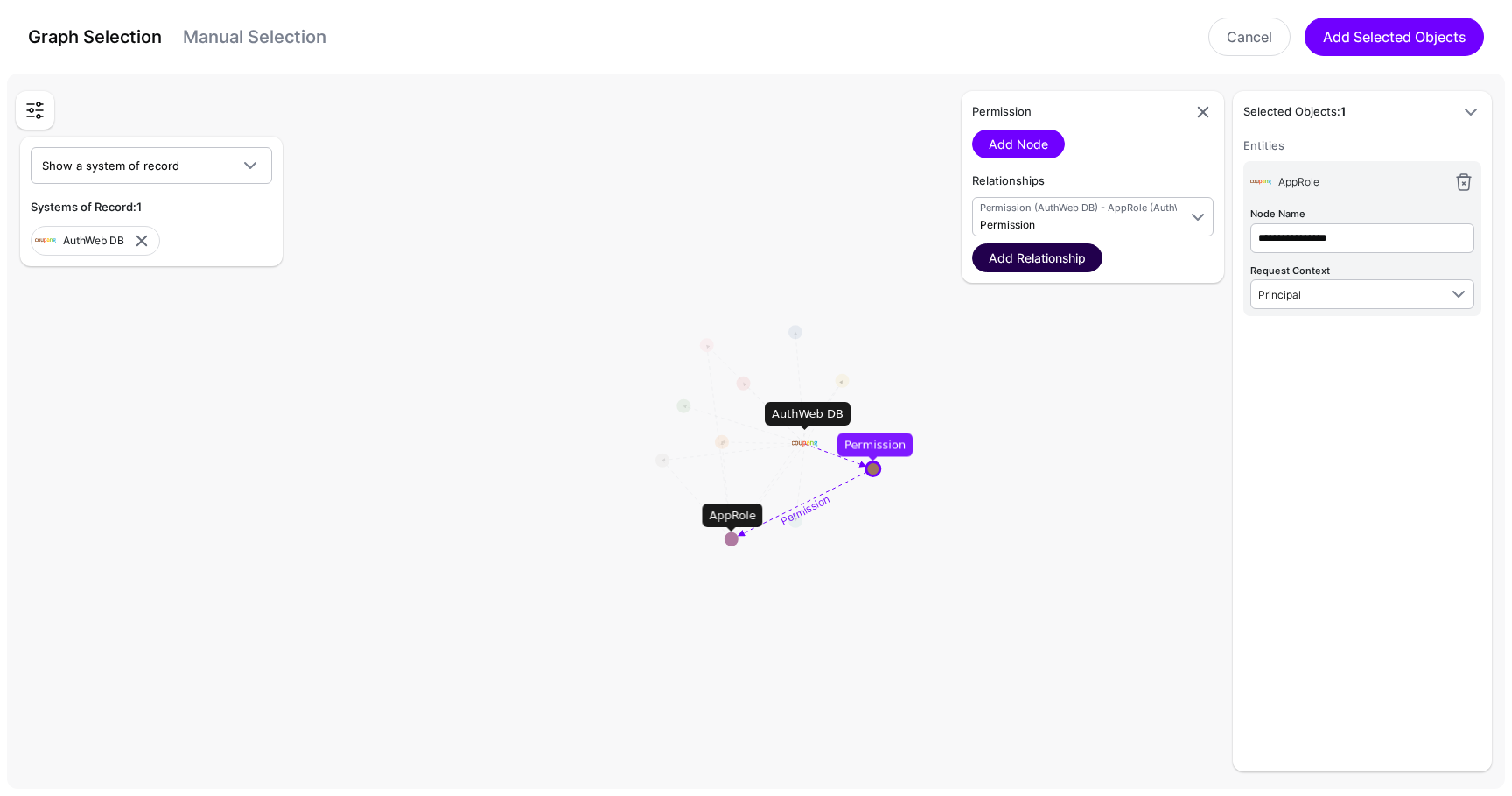
click at [1033, 259] on link "Add Relationship" at bounding box center [1037, 258] width 131 height 29
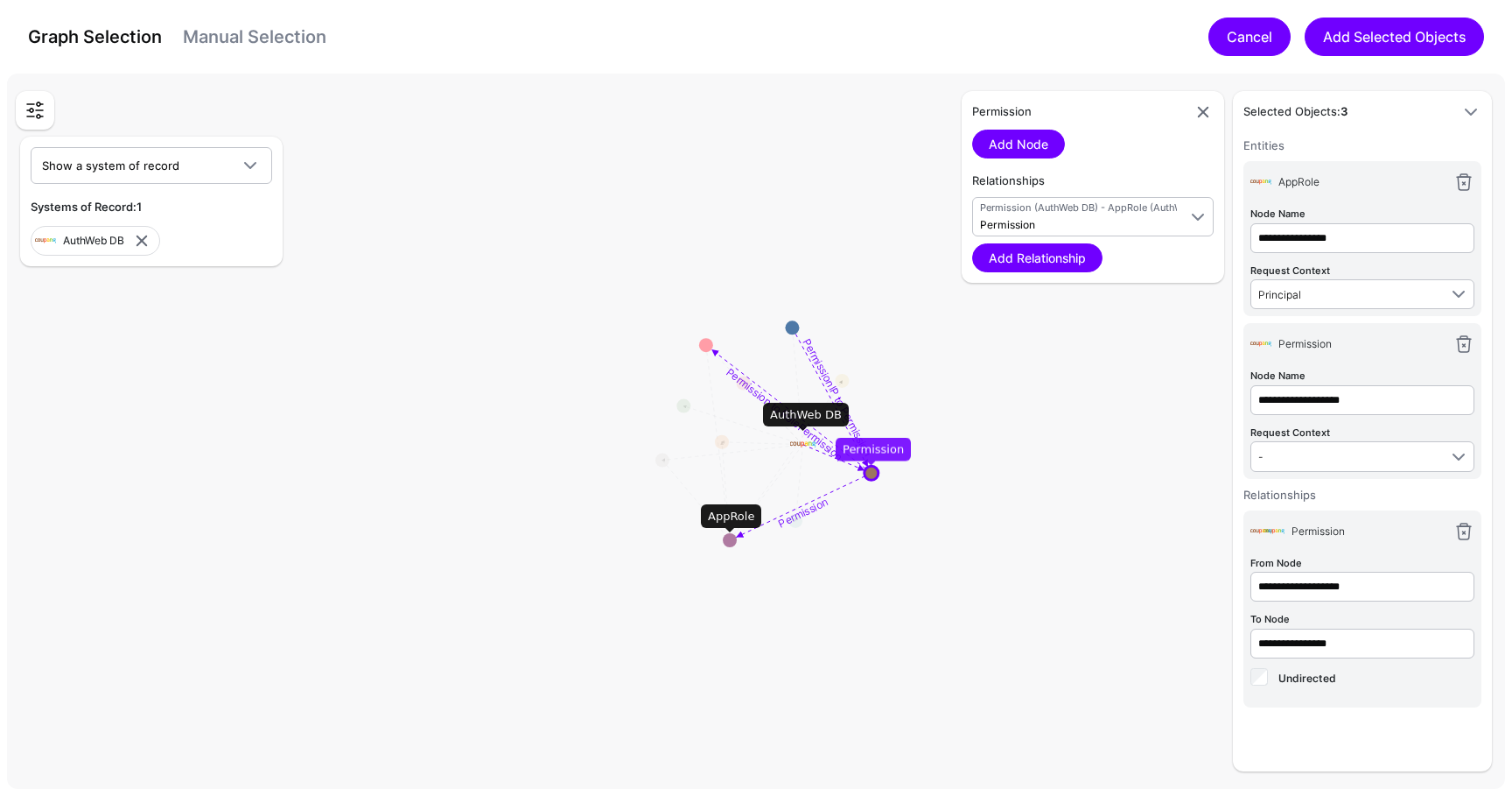
click at [1239, 40] on link "Cancel" at bounding box center [1249, 36] width 83 height 38
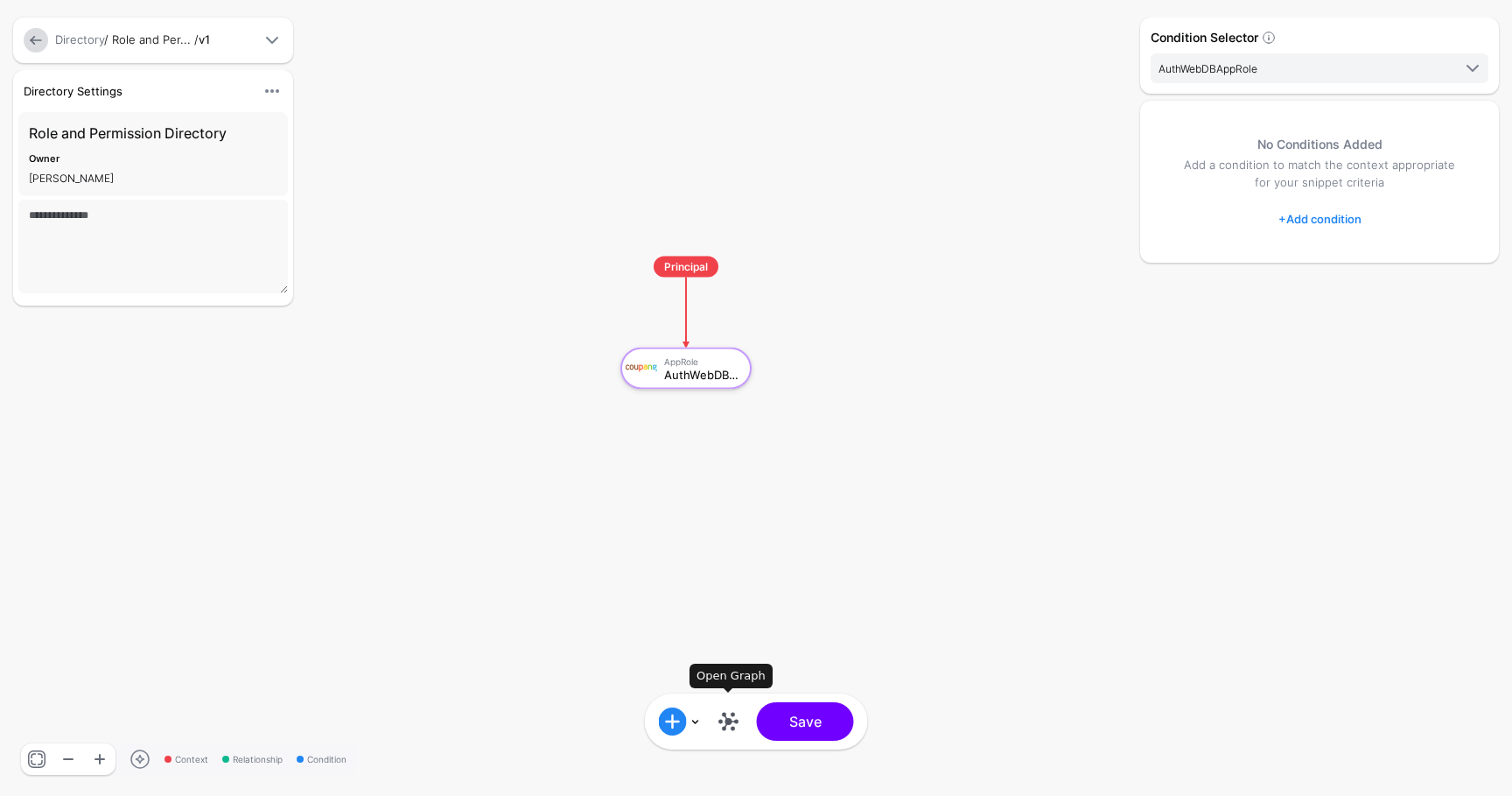
click at [731, 734] on link at bounding box center [729, 721] width 28 height 28
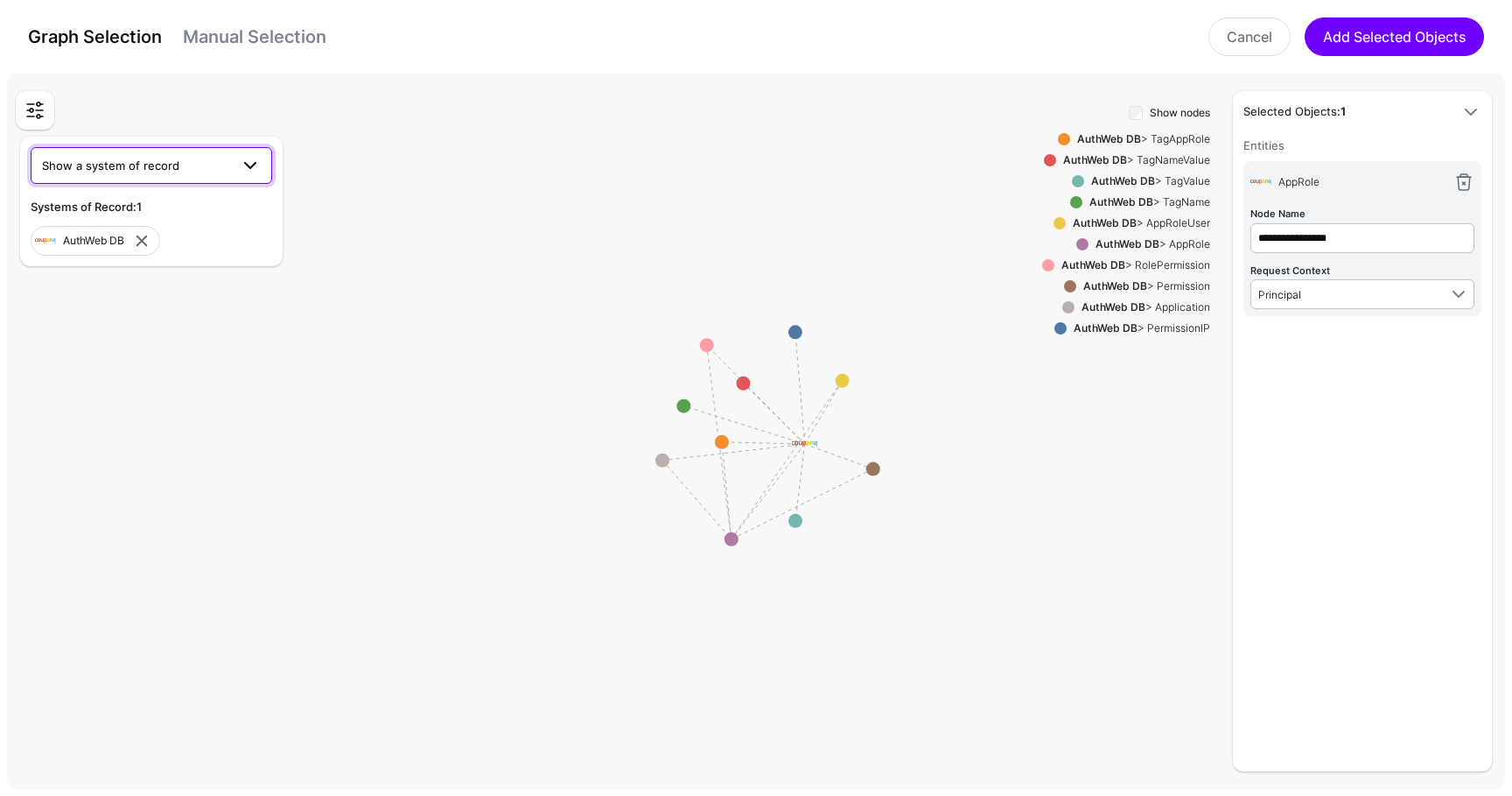
click at [105, 157] on span "Show a system of record" at bounding box center [135, 165] width 187 height 20
click at [96, 277] on button "Okta" at bounding box center [151, 290] width 241 height 28
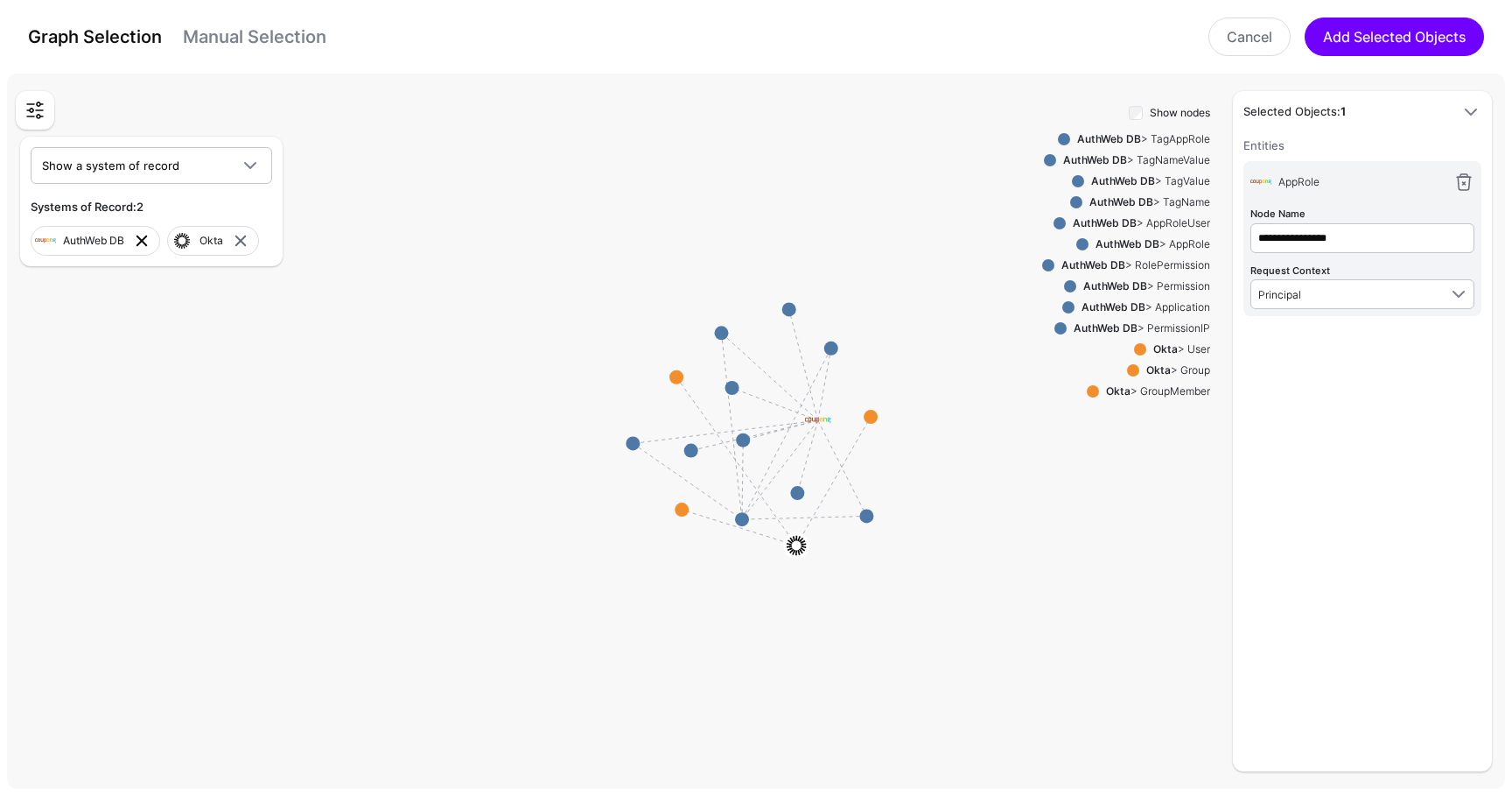
click at [143, 242] on link at bounding box center [142, 241] width 21 height 21
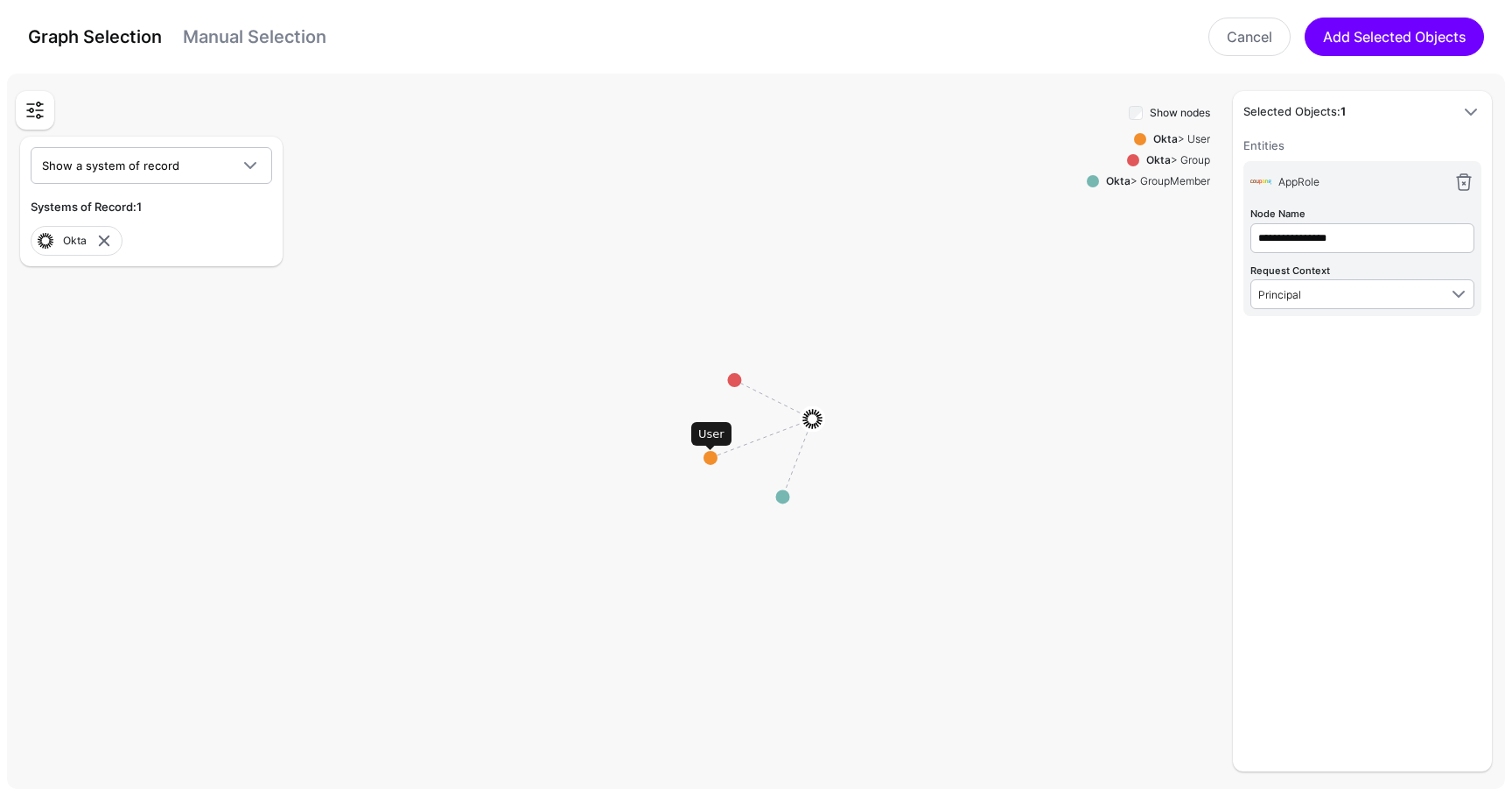
click at [712, 457] on circle at bounding box center [710, 458] width 14 height 14
click at [705, 463] on circle at bounding box center [703, 461] width 14 height 14
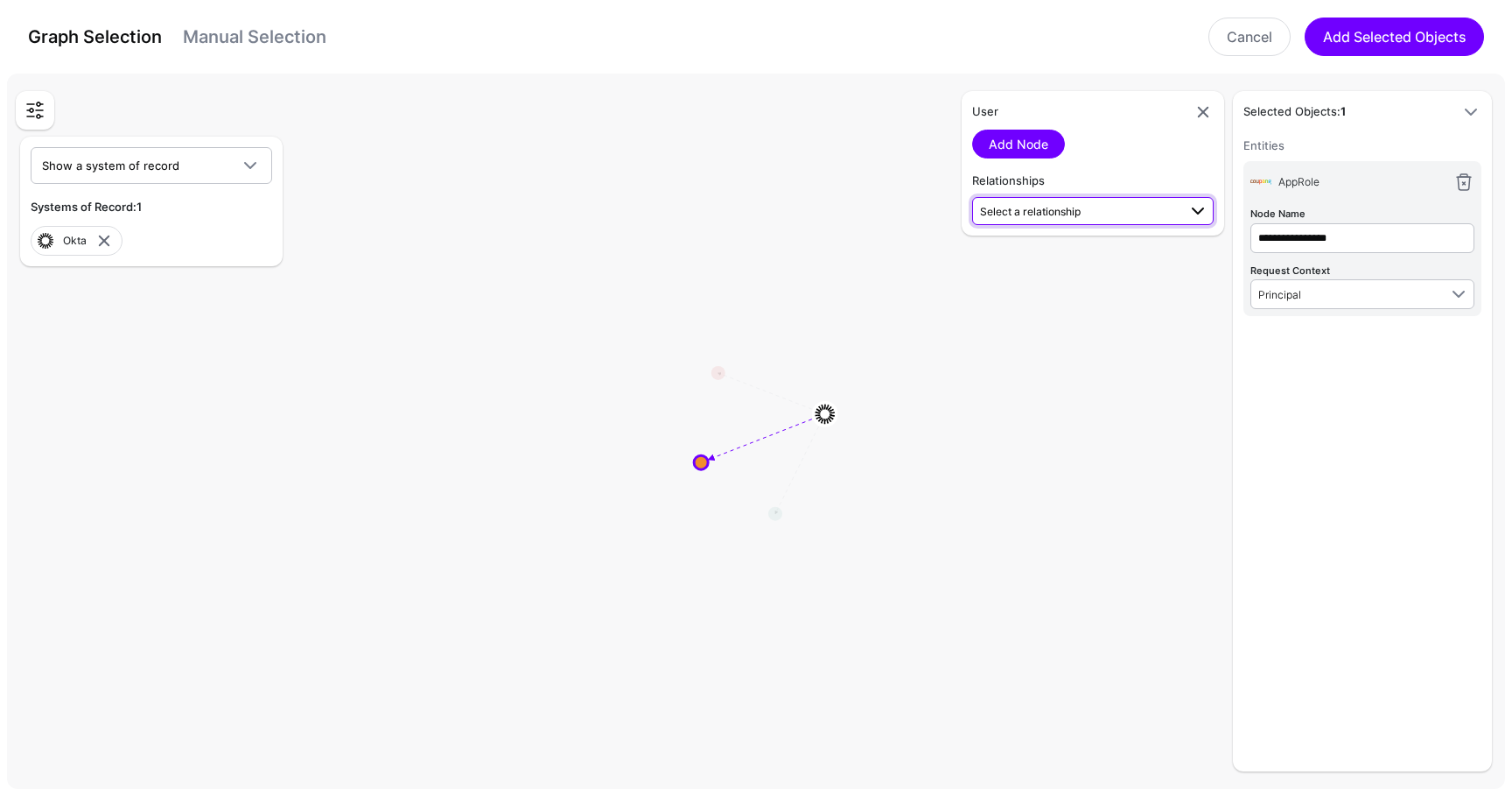
click at [1039, 218] on span "Select a relationship" at bounding box center [1079, 211] width 197 height 19
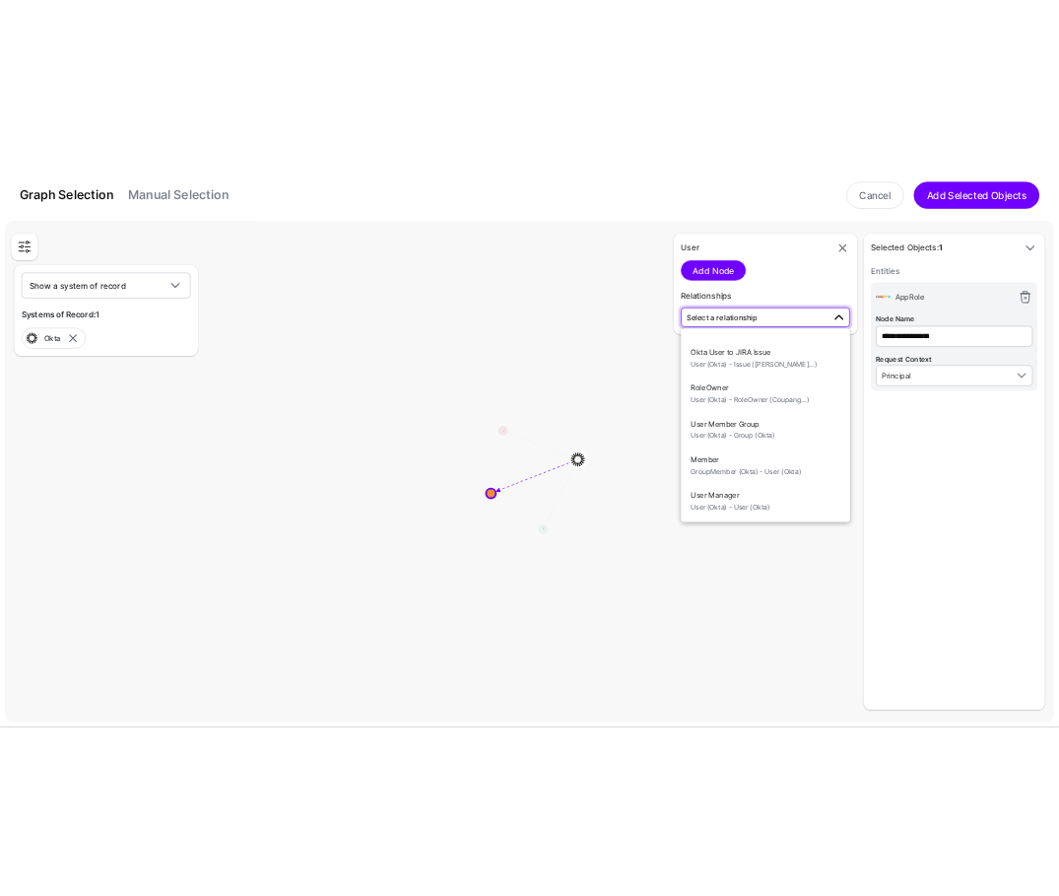
scroll to position [223, 0]
